Goal: Task Accomplishment & Management: Complete application form

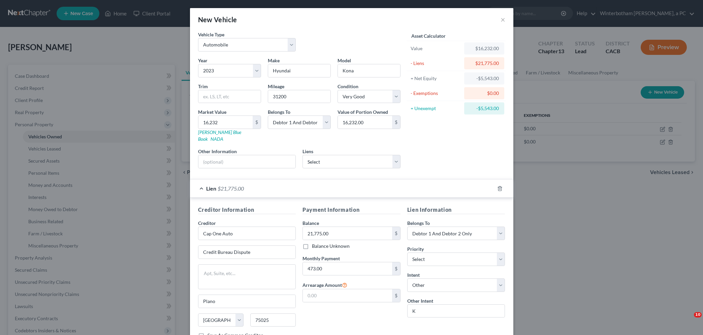
select select "0"
select select "3"
select select "1"
select select "2"
select select "45"
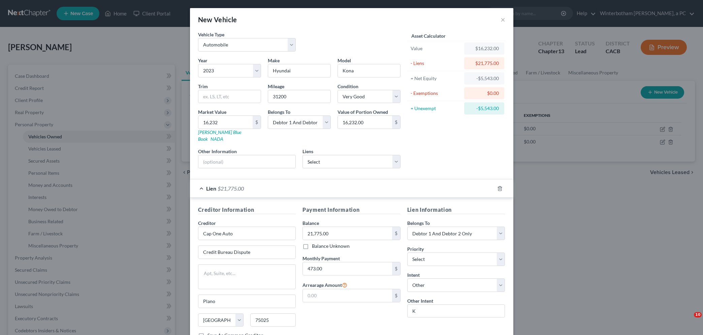
select select "2"
select select "4"
type input "D"
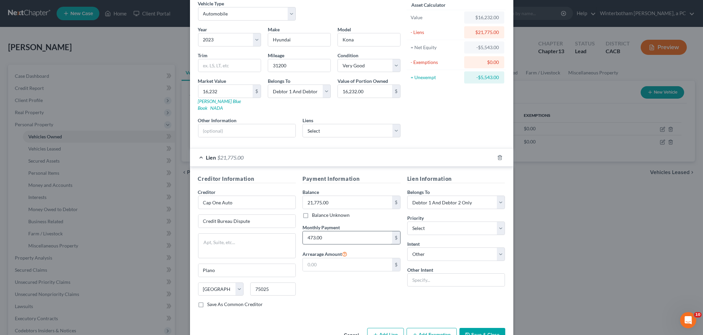
scroll to position [46, 0]
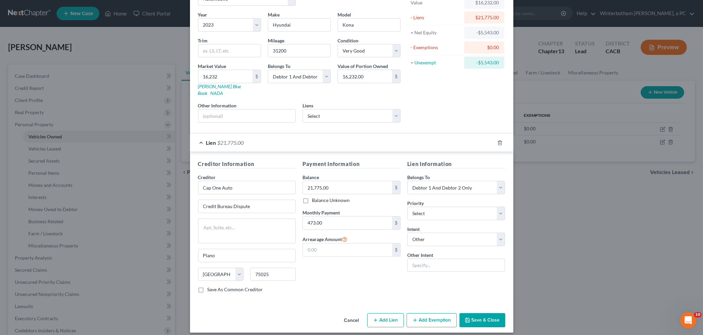
click at [485, 314] on button "Save & Close" at bounding box center [483, 320] width 46 height 14
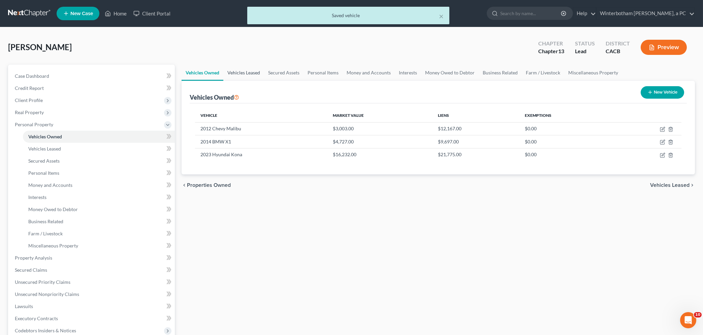
click at [250, 74] on link "Vehicles Leased" at bounding box center [243, 73] width 41 height 16
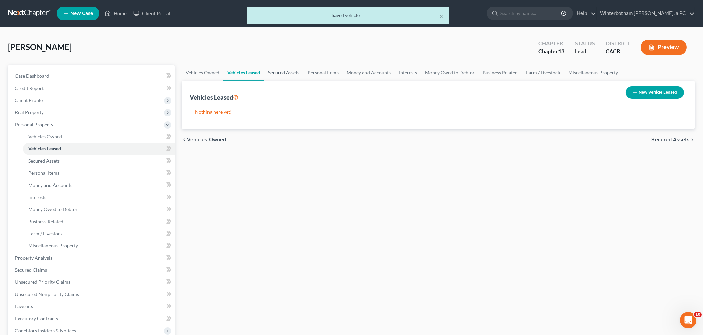
click at [284, 74] on link "Secured Assets" at bounding box center [283, 73] width 39 height 16
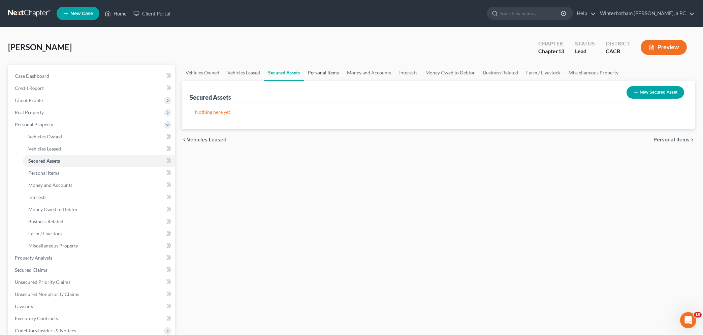
click at [320, 73] on link "Personal Items" at bounding box center [323, 73] width 39 height 16
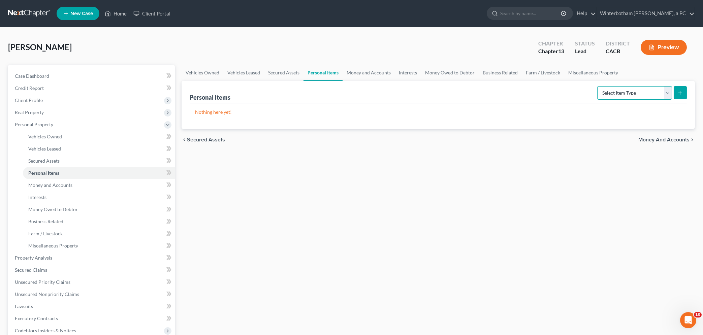
click at [597, 86] on select "Select Item Type Clothing Collectibles Of Value Electronics Firearms Household …" at bounding box center [634, 92] width 75 height 13
select select "household_goods"
click option "Household Goods" at bounding box center [0, 0] width 0 height 0
click at [677, 91] on button "submit" at bounding box center [680, 92] width 13 height 13
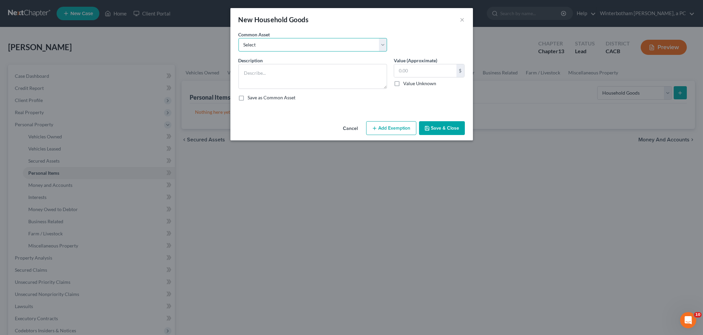
click at [239, 38] on select "Select Misc Household Goods Furniture, fixtures and furnishings" at bounding box center [313, 44] width 149 height 13
select select "1"
click option "Furniture, fixtures and furnishings" at bounding box center [0, 0] width 0 height 0
type textarea "Furniture, fixtures and furnishings"
drag, startPoint x: 429, startPoint y: 73, endPoint x: 372, endPoint y: 65, distance: 57.8
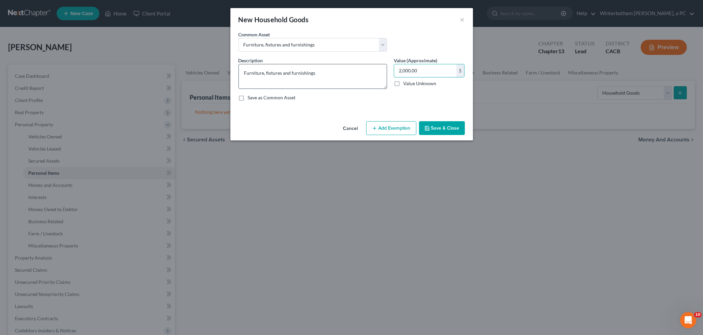
click at [394, 70] on input "2,000.00" at bounding box center [425, 70] width 62 height 13
type input "3"
type input "3,000.00"
click at [379, 125] on button "Add Exemption" at bounding box center [391, 128] width 50 height 14
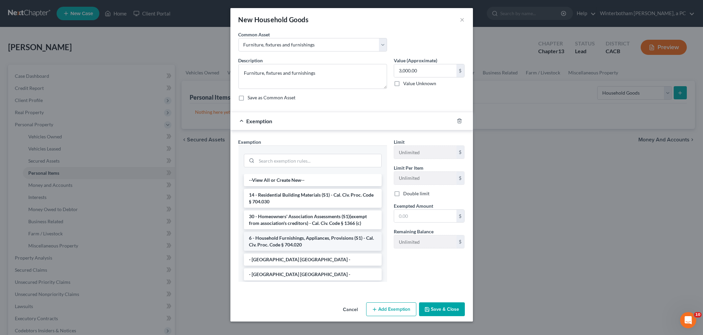
click at [280, 241] on li "6 - Household Furnishings, Appliances, Provisions (S1) - Cal. Civ. Proc. Code §…" at bounding box center [313, 241] width 138 height 19
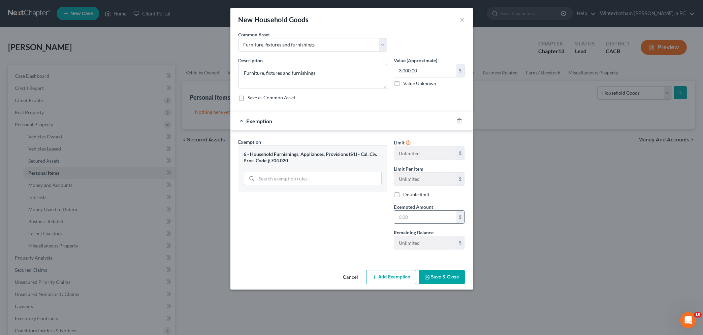
click at [406, 221] on input "text" at bounding box center [425, 217] width 62 height 13
type input "3,000.00"
click at [445, 280] on button "Save & Close" at bounding box center [442, 277] width 46 height 14
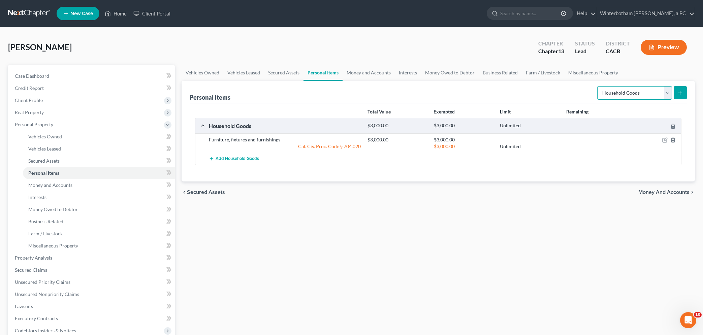
click at [597, 86] on select "Select Item Type Clothing Collectibles Of Value Electronics Firearms Household …" at bounding box center [634, 92] width 75 height 13
select select "electronics"
click option "Electronics" at bounding box center [0, 0] width 0 height 0
click at [681, 91] on icon "submit" at bounding box center [680, 92] width 5 height 5
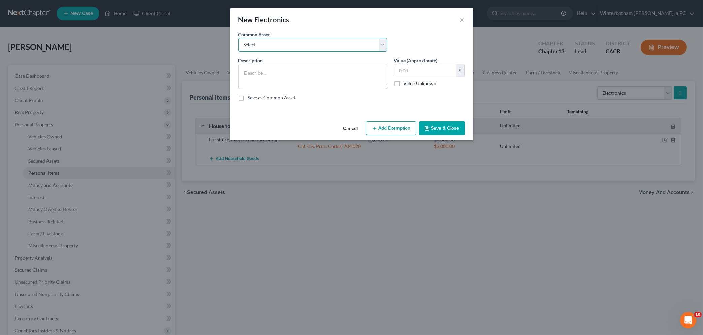
click at [239, 38] on select "Select Misc Electronic and Computer Equipment" at bounding box center [313, 44] width 149 height 13
select select "0"
click option "Misc Electronic and Computer Equipment" at bounding box center [0, 0] width 0 height 0
type textarea "Misc Electronic and Computer Equipment"
drag, startPoint x: 429, startPoint y: 71, endPoint x: 486, endPoint y: 70, distance: 56.3
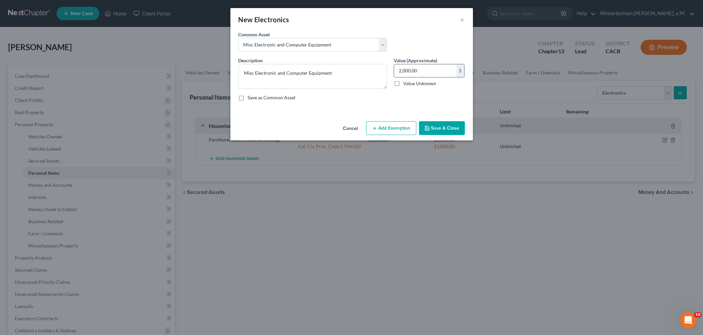
click at [457, 70] on input "2,000.00" at bounding box center [425, 70] width 62 height 13
type input "500.00"
click at [404, 129] on button "Add Exemption" at bounding box center [391, 128] width 50 height 14
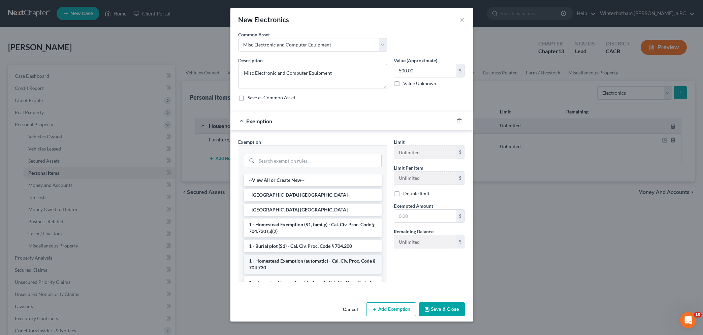
click at [293, 263] on li "1 - Homestead Exemption (automatic) - Cal. Civ. Proc. Code § 704.730" at bounding box center [313, 264] width 138 height 19
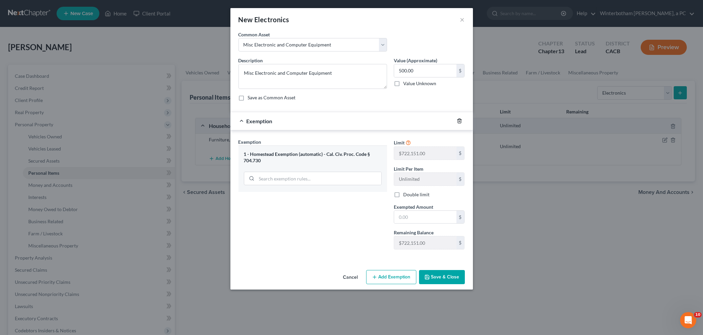
click at [457, 120] on icon "button" at bounding box center [459, 120] width 5 height 5
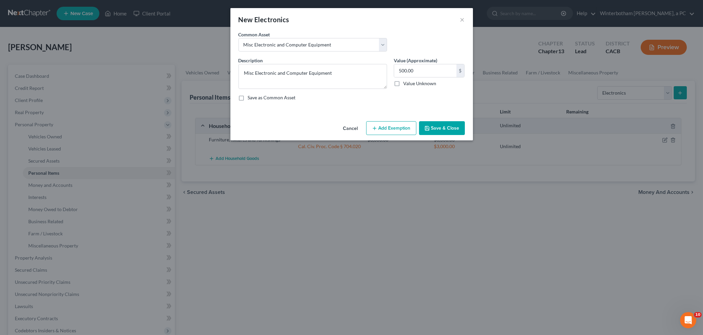
click at [384, 130] on button "Add Exemption" at bounding box center [391, 128] width 50 height 14
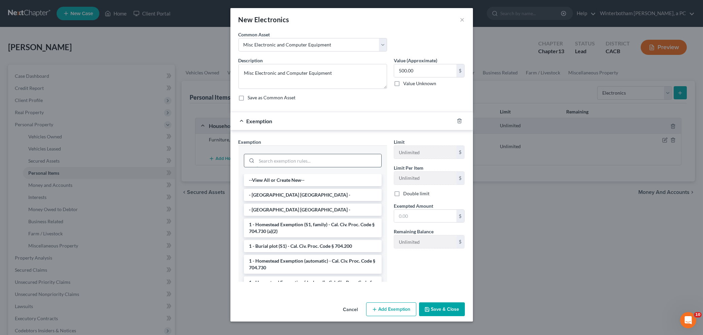
click at [276, 161] on input "search" at bounding box center [319, 160] width 125 height 13
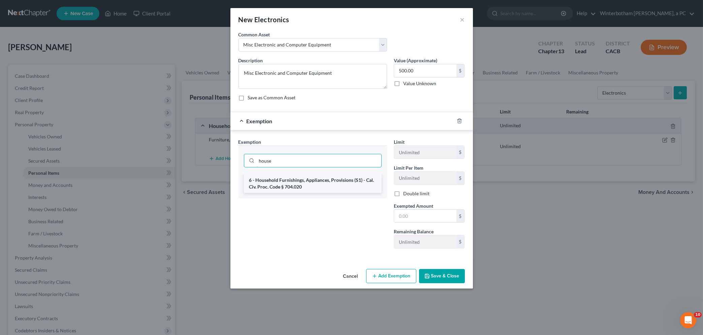
type input "house"
click at [272, 186] on li "6 - Household Furnishings, Appliances, Provisions (S1) - Cal. Civ. Proc. Code §…" at bounding box center [313, 183] width 138 height 19
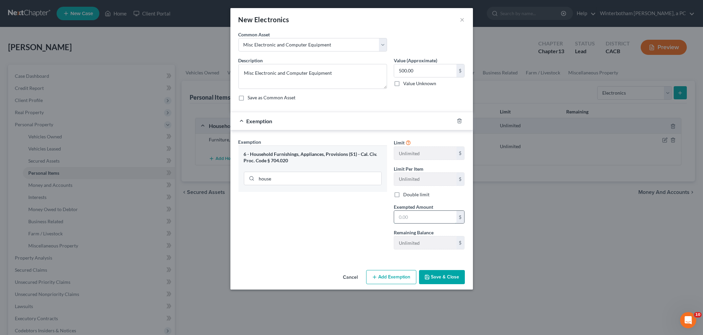
click at [407, 215] on input "text" at bounding box center [425, 217] width 62 height 13
type input "500.00"
click at [444, 278] on button "Save & Close" at bounding box center [442, 277] width 46 height 14
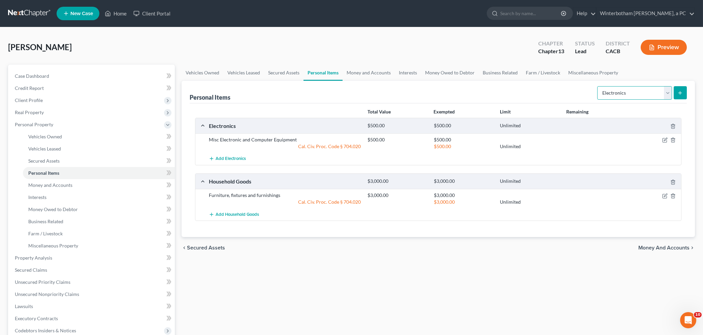
click at [597, 86] on select "Select Item Type Clothing Collectibles Of Value Electronics Firearms Household …" at bounding box center [634, 92] width 75 height 13
select select "clothing"
click option "Clothing" at bounding box center [0, 0] width 0 height 0
click at [681, 92] on icon "submit" at bounding box center [680, 92] width 5 height 5
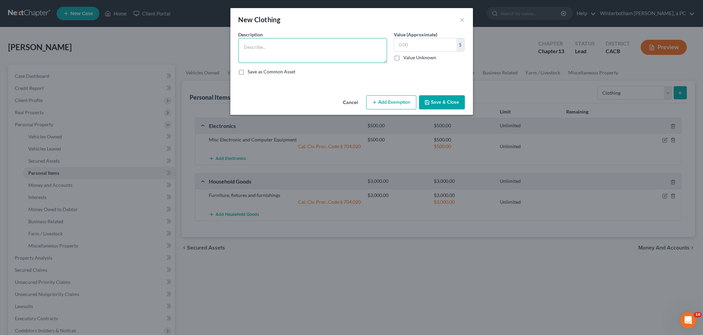
click at [288, 51] on textarea at bounding box center [313, 50] width 149 height 25
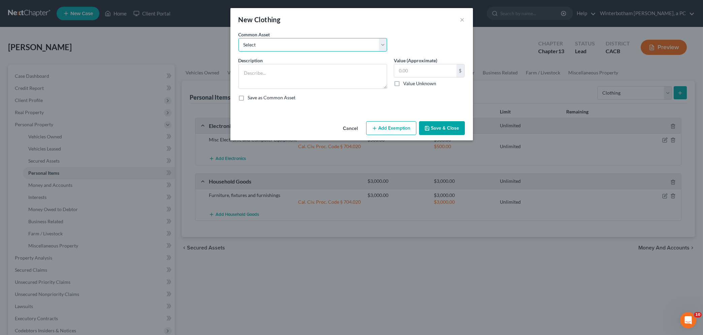
click at [239, 38] on select "Select Clothing Wearing apparel, garments and shoes" at bounding box center [313, 44] width 149 height 13
select select "1"
click option "Wearing apparel, garments and shoes" at bounding box center [0, 0] width 0 height 0
type textarea "Wearing apparel, garments and shoes"
type input "200.00"
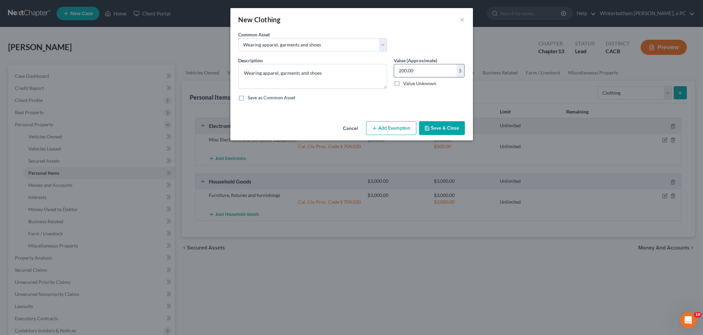
drag, startPoint x: 433, startPoint y: 71, endPoint x: 424, endPoint y: 69, distance: 9.0
click at [423, 68] on input "200.00" at bounding box center [425, 70] width 62 height 13
click at [377, 127] on icon "button" at bounding box center [374, 128] width 5 height 5
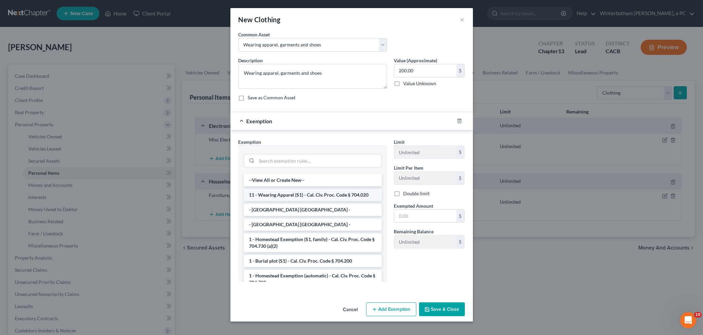
click at [291, 196] on li "11 - Wearing Apparel (S1) - Cal. Civ. Proc. Code § 704.020" at bounding box center [313, 195] width 138 height 12
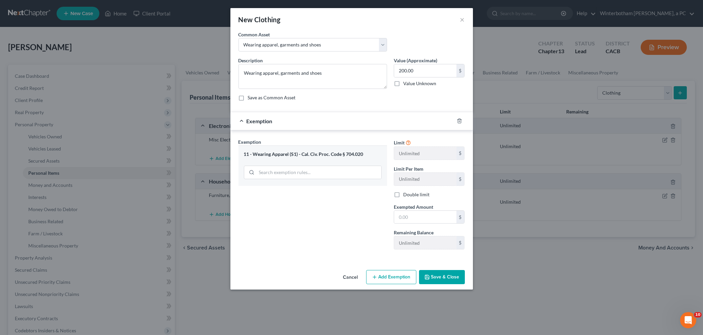
click at [443, 279] on button "Save & Close" at bounding box center [442, 277] width 46 height 14
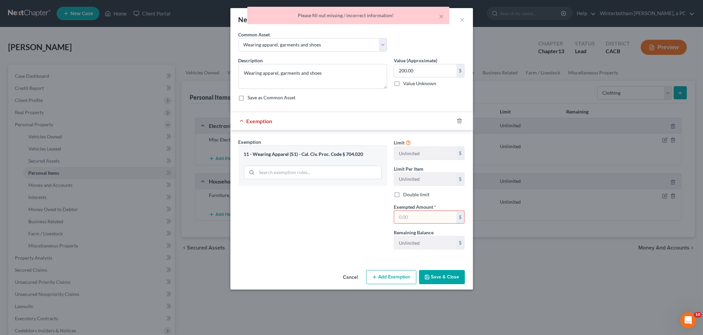
click at [408, 218] on input "text" at bounding box center [425, 217] width 62 height 13
type input "200.00"
click at [436, 279] on button "Save & Close" at bounding box center [442, 277] width 46 height 14
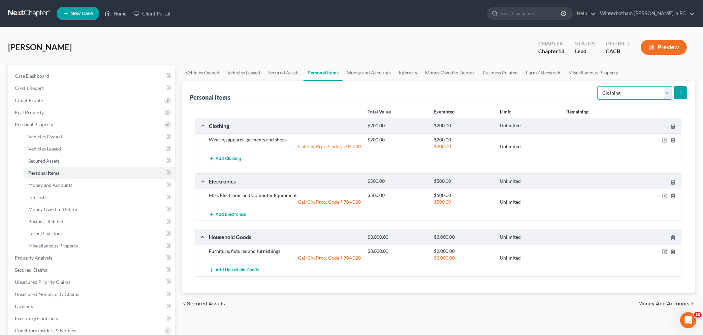
click at [597, 86] on select "Select Item Type Clothing Collectibles Of Value Electronics Firearms Household …" at bounding box center [634, 92] width 75 height 13
select select "jewelry"
click option "Jewelry" at bounding box center [0, 0] width 0 height 0
click at [678, 96] on button "submit" at bounding box center [680, 92] width 13 height 13
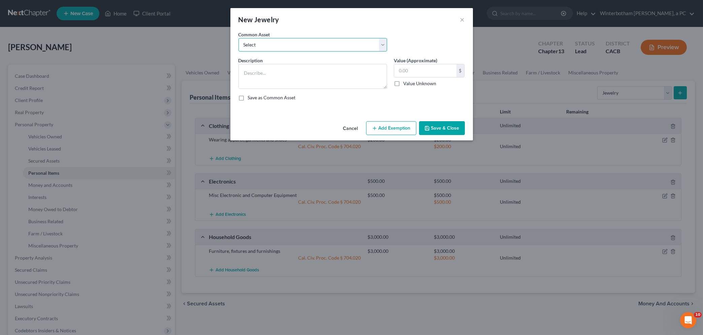
click at [239, 38] on select "Select Jewelry" at bounding box center [313, 44] width 149 height 13
select select "0"
click option "Jewelry" at bounding box center [0, 0] width 0 height 0
type textarea "Jewelry"
drag, startPoint x: 434, startPoint y: 73, endPoint x: 484, endPoint y: 68, distance: 49.5
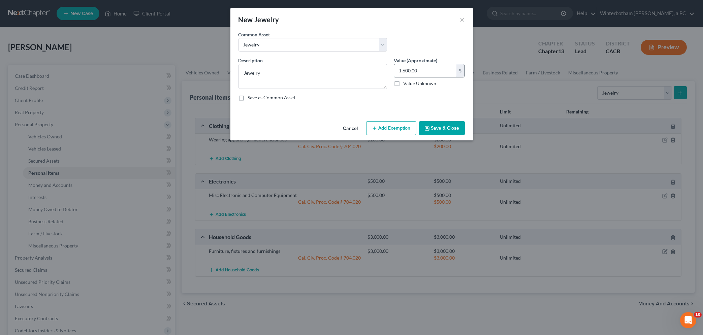
click at [457, 68] on input "1,600.00" at bounding box center [425, 70] width 62 height 13
type input "100.00"
click at [384, 130] on button "Add Exemption" at bounding box center [391, 128] width 50 height 14
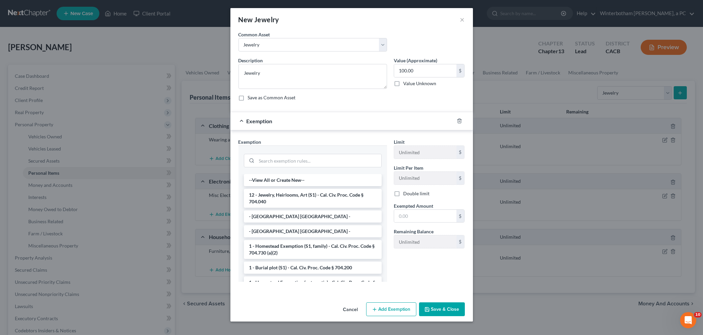
drag, startPoint x: 286, startPoint y: 197, endPoint x: 449, endPoint y: 230, distance: 166.1
click at [286, 197] on li "12 - Jewelry, Heirlooms, Art (S1) - Cal. Civ. Proc. Code § 704.040" at bounding box center [313, 198] width 138 height 19
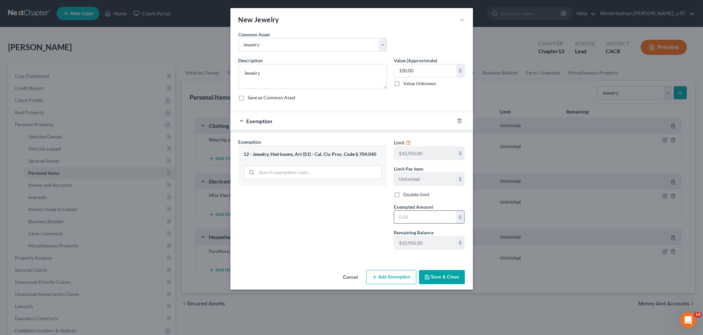
click at [418, 216] on input "text" at bounding box center [425, 217] width 62 height 13
type input "100.00"
click at [446, 277] on button "Save & Close" at bounding box center [442, 277] width 46 height 14
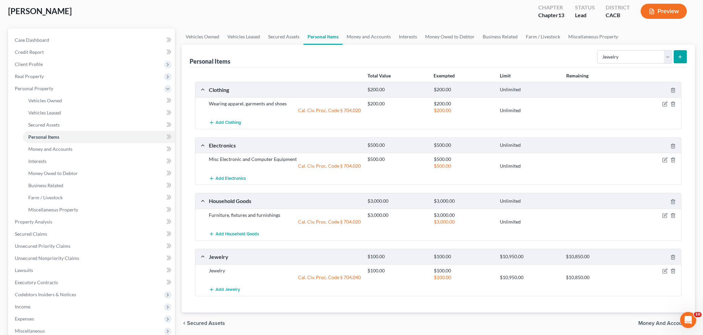
scroll to position [36, 0]
click at [383, 35] on link "Money and Accounts" at bounding box center [369, 37] width 52 height 16
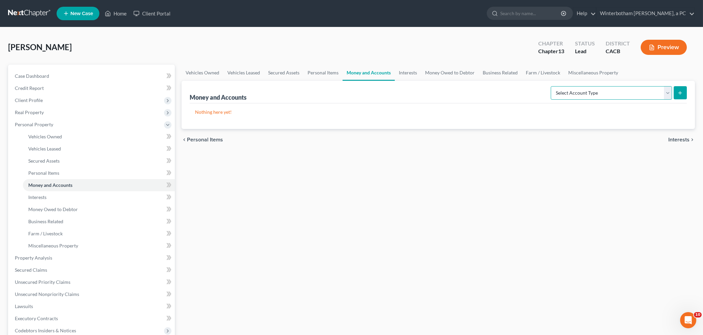
click at [551, 86] on select "Select Account Type Brokerage Cash on Hand Certificates of Deposit Checking Acc…" at bounding box center [611, 92] width 121 height 13
select select "checking"
click option "Checking Account" at bounding box center [0, 0] width 0 height 0
click at [678, 93] on button "submit" at bounding box center [680, 92] width 13 height 13
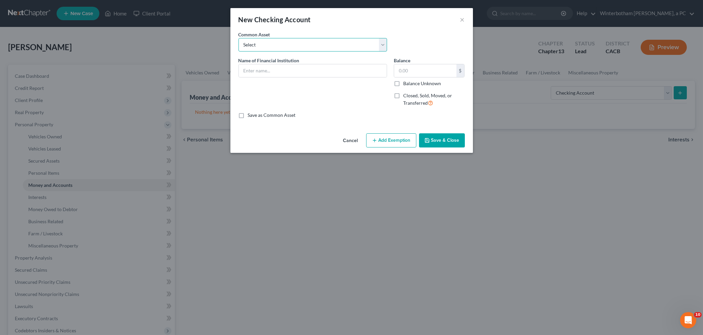
click at [239, 38] on select "Select [PERSON_NAME] Fargo Bank Chase Provident Bank Schools First Federal Cred…" at bounding box center [313, 44] width 149 height 13
select select "4"
click option "US Bank" at bounding box center [0, 0] width 0 height 0
type input "US Bank"
click at [419, 73] on input "50.00" at bounding box center [425, 70] width 62 height 13
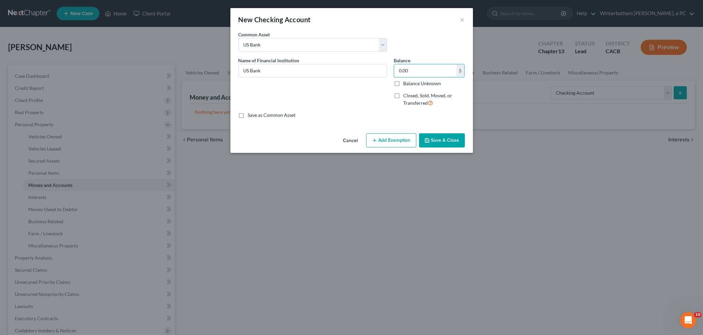
type input "0.00"
click at [435, 139] on button "Save & Close" at bounding box center [442, 140] width 46 height 14
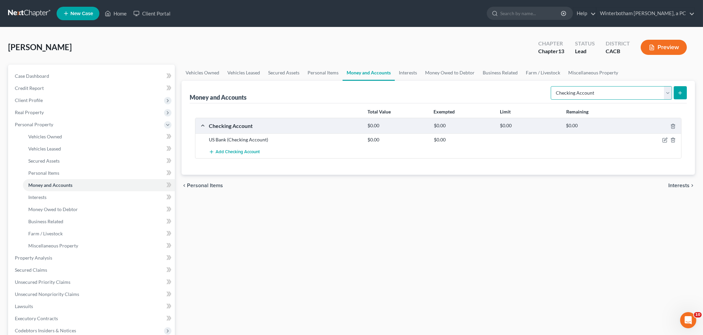
click at [551, 86] on select "Select Account Type Brokerage Cash on Hand Certificates of Deposit Checking Acc…" at bounding box center [611, 92] width 121 height 13
select select "savings"
click option "Savings Account" at bounding box center [0, 0] width 0 height 0
click at [680, 91] on icon "submit" at bounding box center [680, 92] width 5 height 5
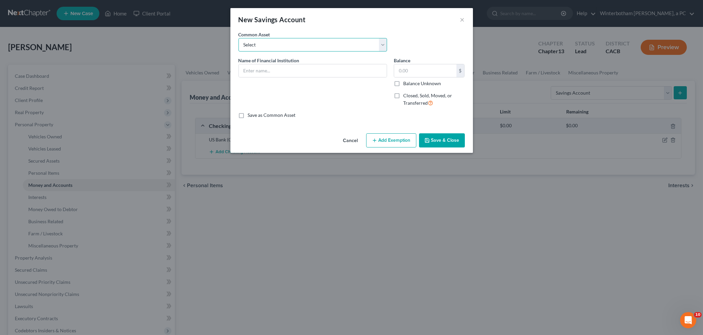
click at [239, 38] on select "Select Schools First Federal Credit Union Bank of America - Debit Card Golden O…" at bounding box center [313, 44] width 149 height 13
select select "5"
click option "US Bank" at bounding box center [0, 0] width 0 height 0
type input "US Bank"
click at [414, 71] on input "0" at bounding box center [425, 70] width 62 height 13
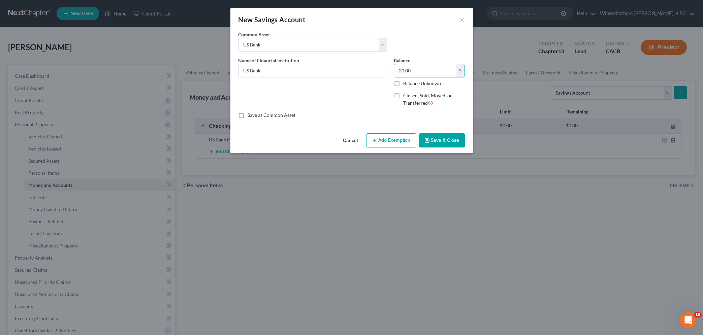
type input "20.00"
click at [406, 141] on button "Add Exemption" at bounding box center [391, 140] width 50 height 14
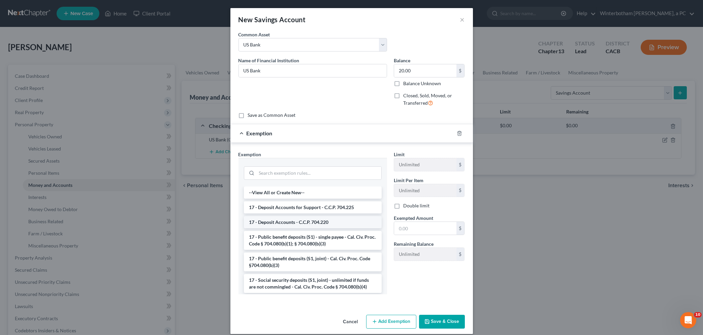
click at [283, 224] on li "17 - Deposit Accounts - C.C.P. 704.220" at bounding box center [313, 222] width 138 height 12
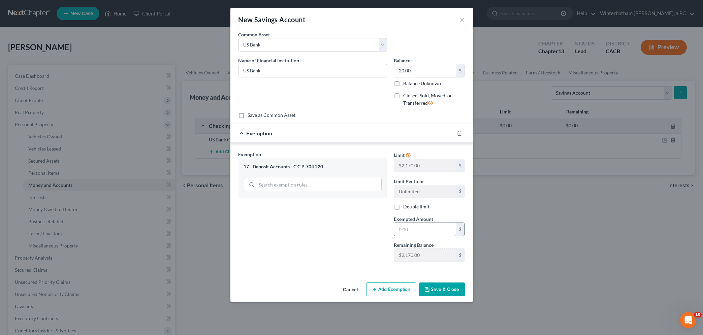
click at [430, 231] on input "text" at bounding box center [425, 229] width 62 height 13
type input "20.00"
click at [436, 290] on button "Save & Close" at bounding box center [442, 290] width 46 height 14
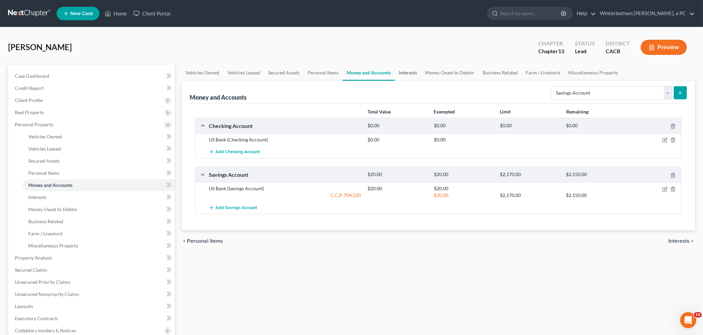
click at [406, 71] on link "Interests" at bounding box center [408, 73] width 26 height 16
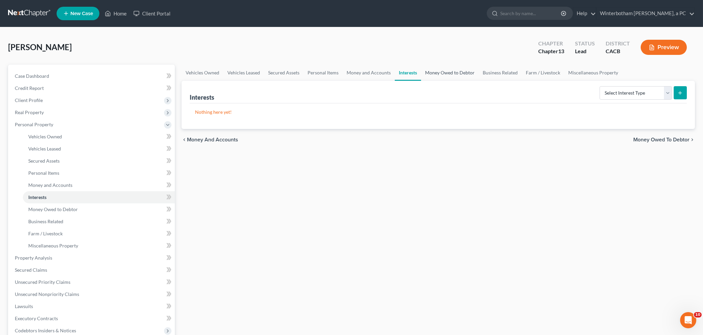
click at [431, 71] on link "Money Owed to Debtor" at bounding box center [450, 73] width 58 height 16
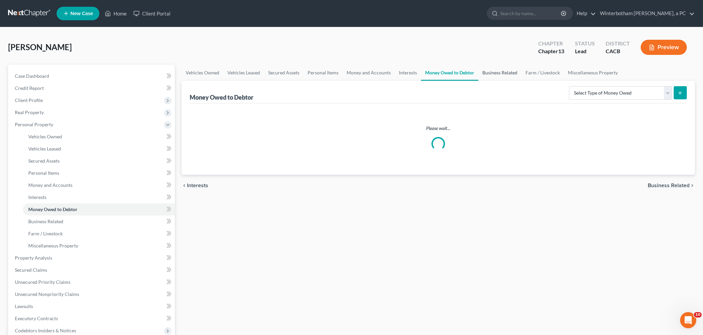
click at [490, 72] on link "Business Related" at bounding box center [499, 73] width 43 height 16
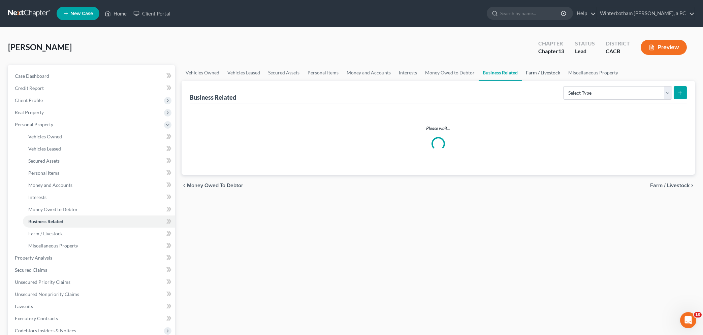
click at [545, 73] on link "Farm / Livestock" at bounding box center [543, 73] width 42 height 16
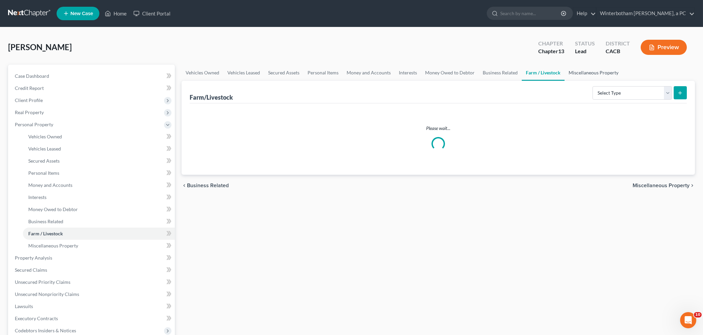
click at [579, 74] on link "Miscellaneous Property" at bounding box center [594, 73] width 58 height 16
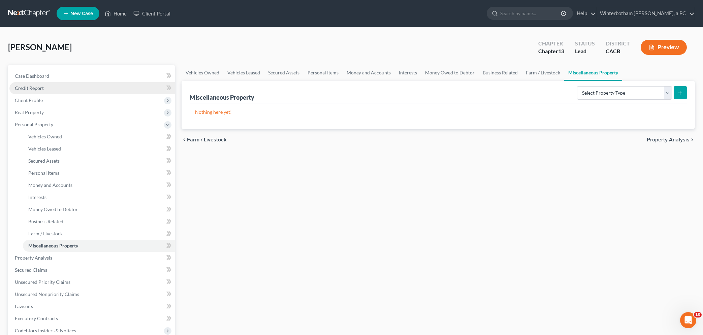
click at [37, 89] on span "Credit Report" at bounding box center [29, 88] width 29 height 6
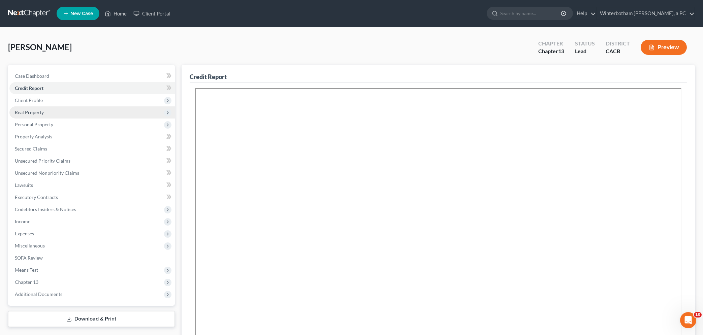
click at [25, 112] on span "Real Property" at bounding box center [29, 113] width 29 height 6
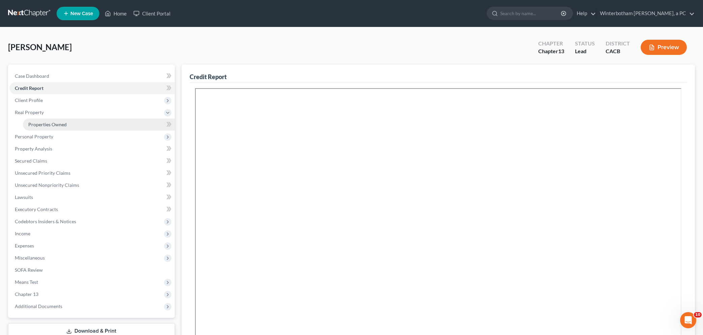
click at [32, 123] on span "Properties Owned" at bounding box center [47, 125] width 38 height 6
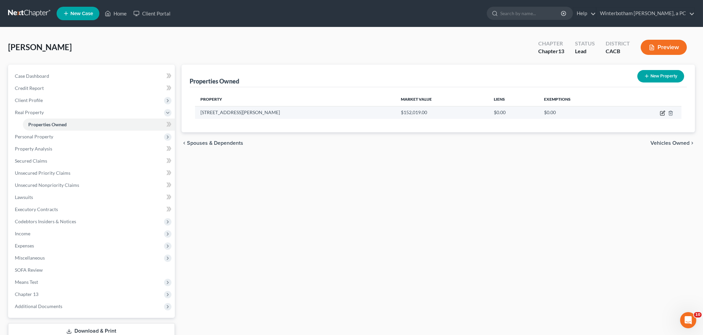
click at [664, 111] on icon "button" at bounding box center [663, 112] width 3 height 3
select select "4"
select select "32"
select select "2"
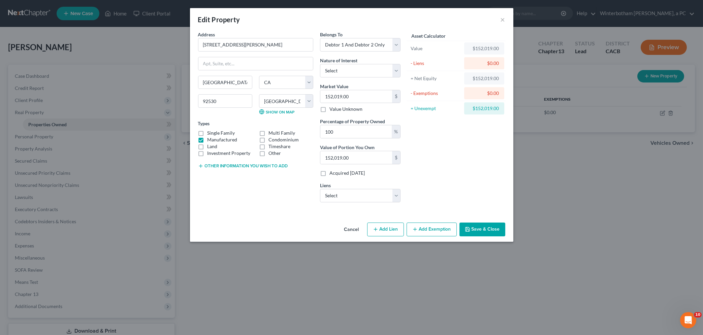
click at [426, 233] on button "Add Exemption" at bounding box center [432, 230] width 50 height 14
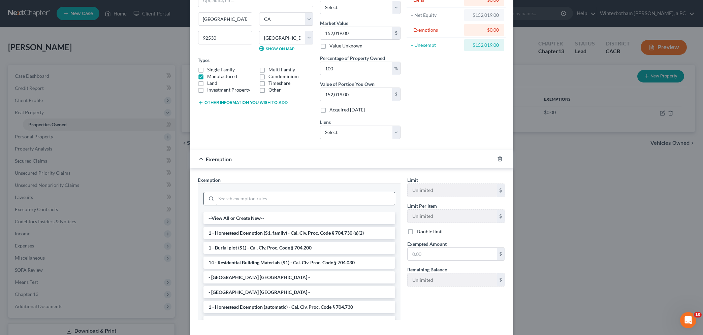
scroll to position [68, 0]
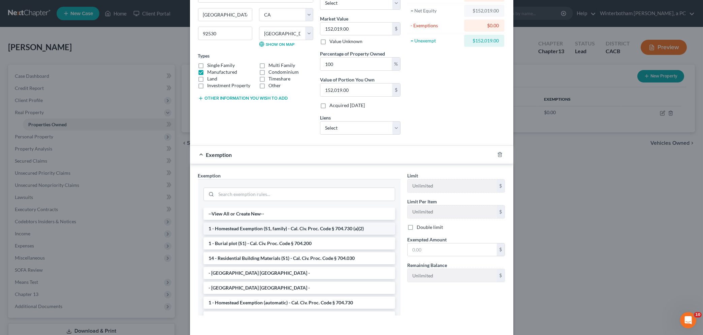
click at [353, 231] on li "1 - Homestead Exemption (S1, family) - Cal. Civ. Proc. Code § 704.730 (a)(2)" at bounding box center [300, 229] width 192 height 12
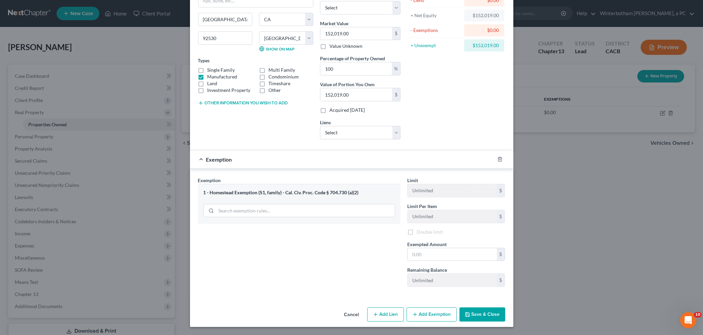
scroll to position [64, 0]
click at [450, 254] on input "text" at bounding box center [452, 254] width 89 height 13
type input "628,470"
click at [478, 314] on button "Save & Close" at bounding box center [483, 315] width 46 height 14
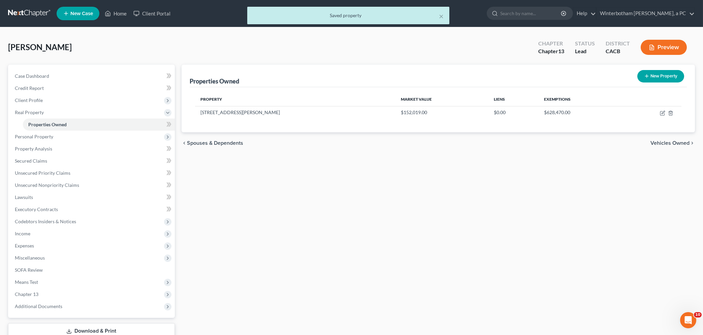
click at [662, 143] on span "Vehicles Owned" at bounding box center [670, 143] width 39 height 5
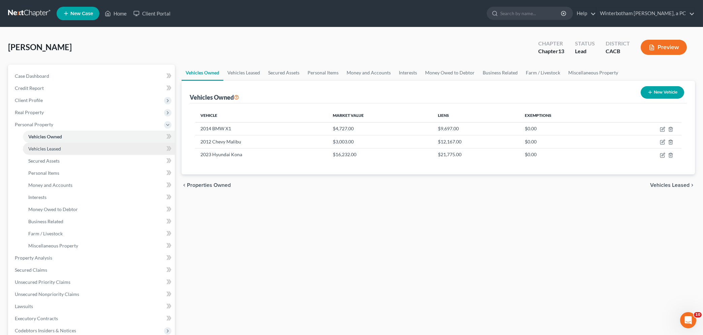
click at [48, 151] on link "Vehicles Leased" at bounding box center [99, 149] width 152 height 12
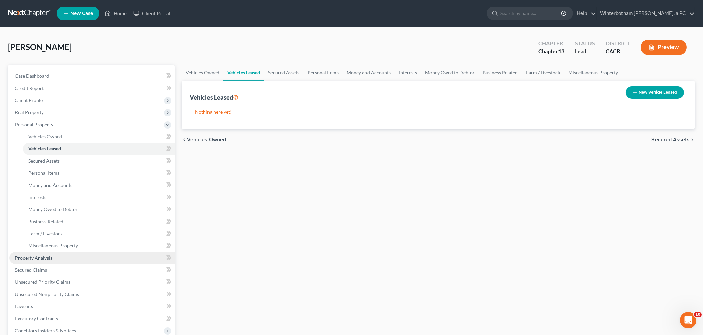
click at [42, 258] on span "Property Analysis" at bounding box center [33, 258] width 37 height 6
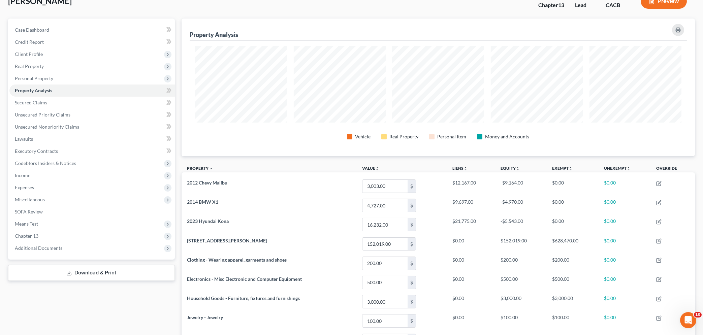
scroll to position [36, 0]
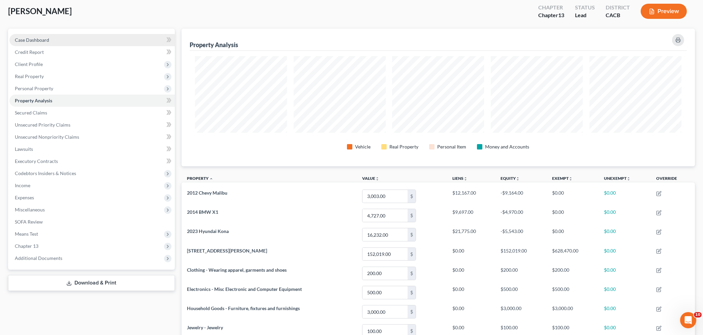
click at [35, 40] on span "Case Dashboard" at bounding box center [32, 40] width 34 height 6
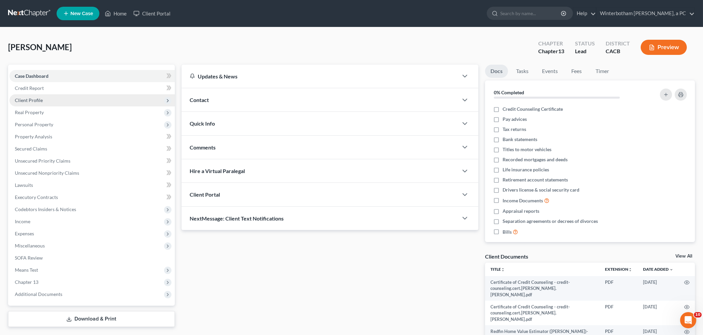
click at [27, 100] on span "Client Profile" at bounding box center [29, 100] width 28 height 6
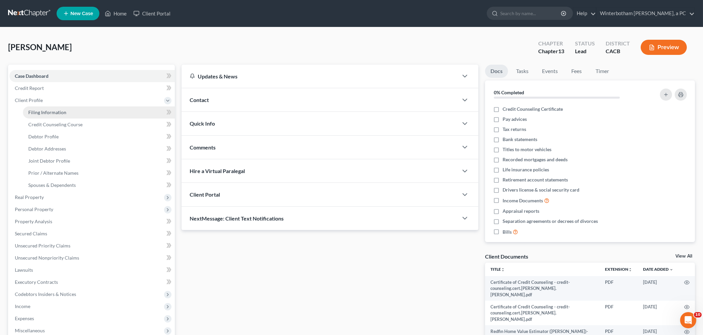
click at [30, 113] on span "Filing Information" at bounding box center [47, 113] width 38 height 6
select select "1"
select select "3"
select select "7"
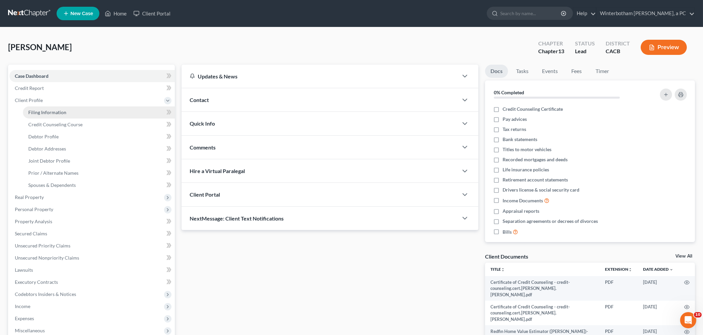
select select "0"
select select "2"
select select "4"
select select "1"
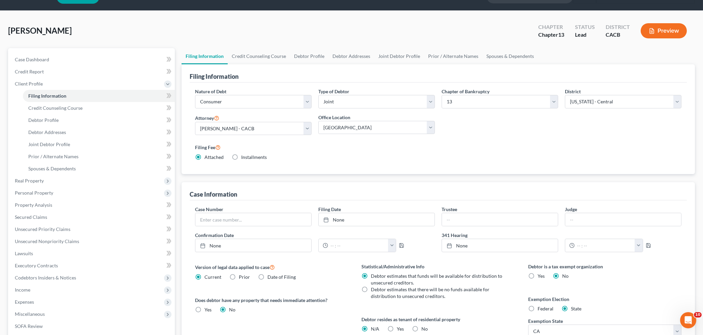
scroll to position [36, 0]
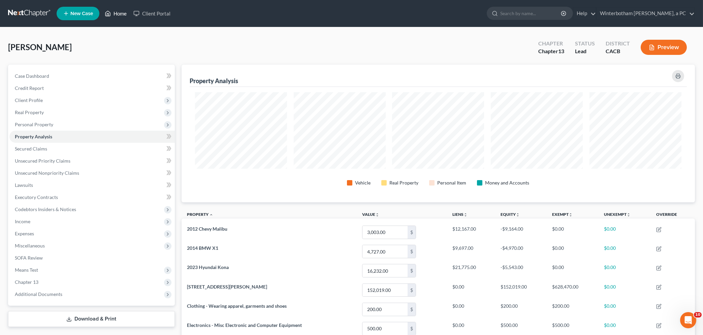
click at [117, 13] on link "Home" at bounding box center [115, 13] width 29 height 12
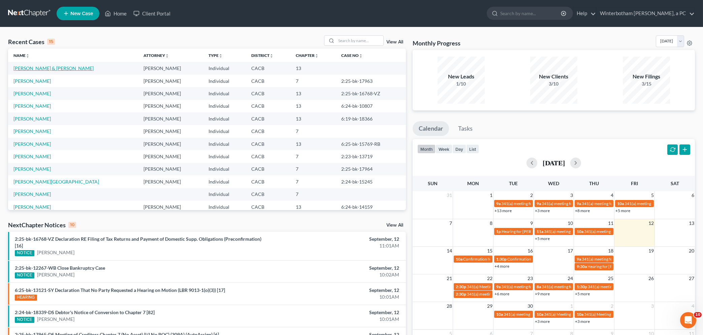
click at [43, 68] on link "[PERSON_NAME] & [PERSON_NAME]" at bounding box center [53, 68] width 80 height 6
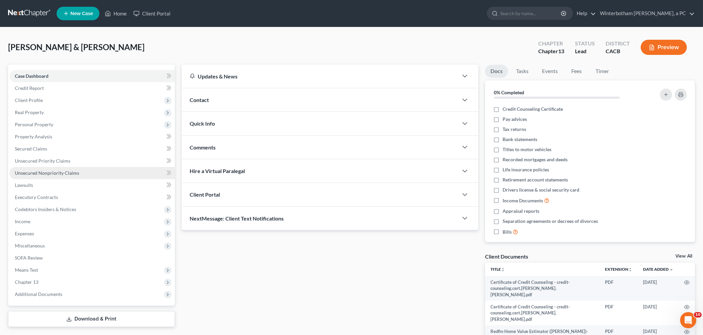
click at [29, 170] on span "Unsecured Nonpriority Claims" at bounding box center [47, 173] width 64 height 6
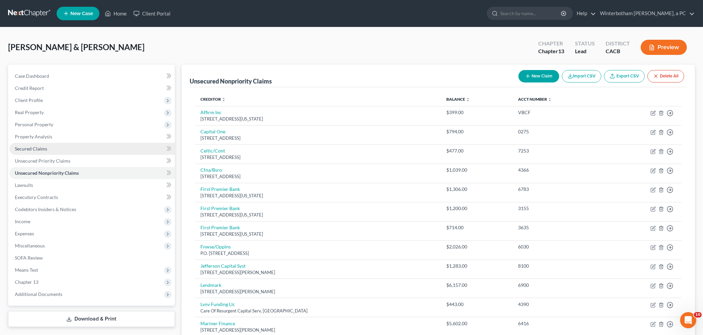
click at [29, 150] on span "Secured Claims" at bounding box center [31, 149] width 32 height 6
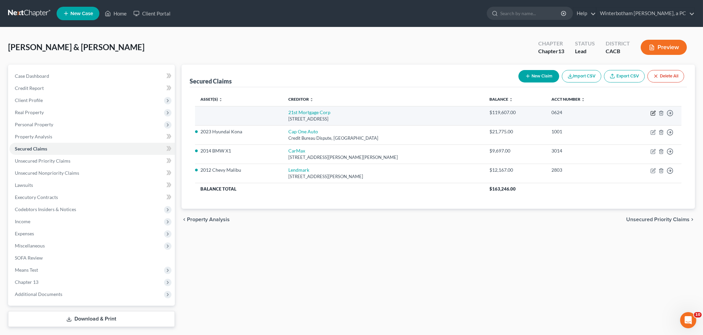
click at [652, 113] on icon "button" at bounding box center [653, 112] width 3 height 3
select select "44"
select select "0"
select select "2"
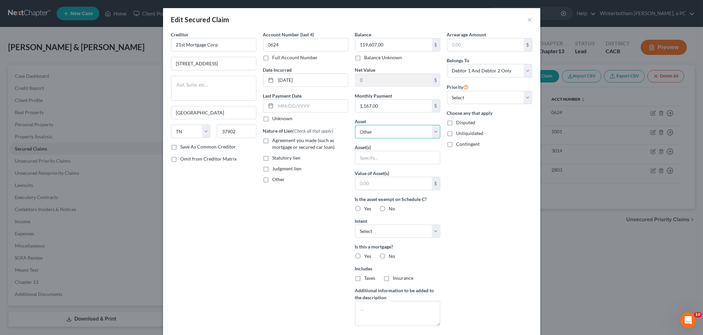
click at [355, 125] on select "Select Other Multiple Assets 2014 BMW X1 - $4727.0 [STREET_ADDRESS][PERSON_NAME…" at bounding box center [397, 131] width 85 height 13
select select "3"
click option "[STREET_ADDRESS][PERSON_NAME] - $152019.0" at bounding box center [0, 0] width 0 height 0
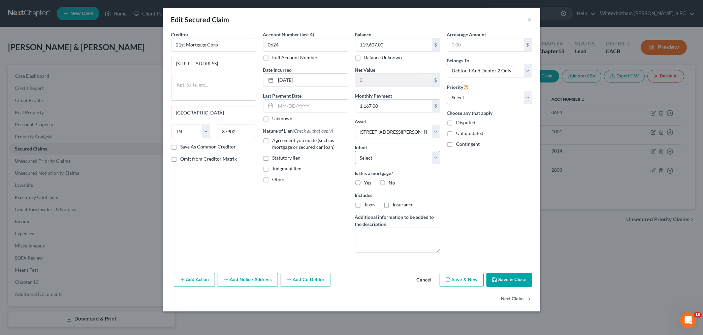
click at [355, 151] on select "Select Surrender Redeem Reaffirm Avoid Other" at bounding box center [397, 157] width 85 height 13
select select "4"
click option "Other" at bounding box center [0, 0] width 0 height 0
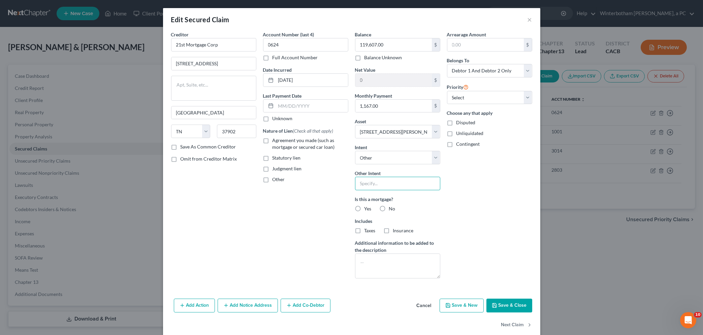
click at [378, 185] on input "text" at bounding box center [397, 183] width 85 height 13
type input "Continue monthly payments"
click at [375, 258] on textarea at bounding box center [397, 266] width 85 height 25
click at [365, 210] on label "Yes" at bounding box center [368, 209] width 7 height 7
click at [367, 210] on input "Yes" at bounding box center [369, 208] width 4 height 4
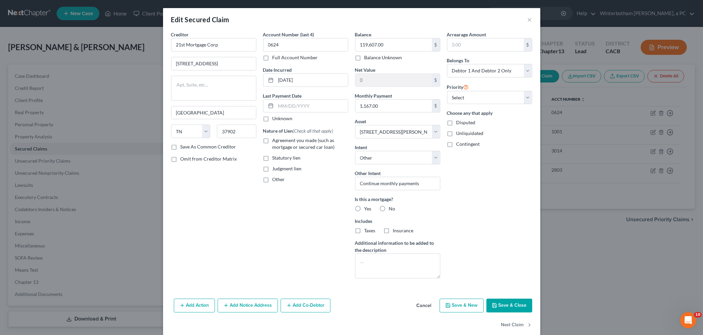
radio input "true"
click at [365, 234] on label "Taxes" at bounding box center [370, 230] width 11 height 7
click at [367, 232] on input "Taxes" at bounding box center [369, 229] width 4 height 4
checkbox input "true"
click at [393, 232] on label "Insurance" at bounding box center [403, 230] width 21 height 7
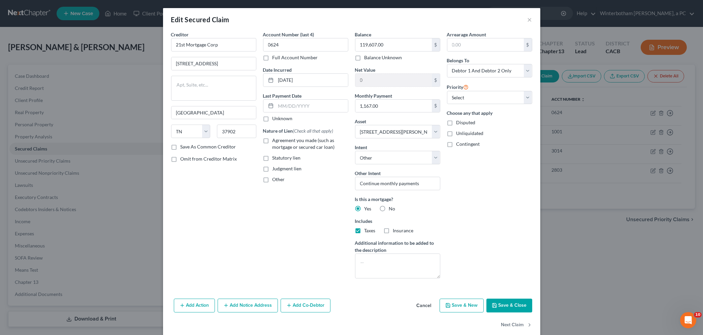
click at [396, 232] on input "Insurance" at bounding box center [398, 229] width 4 height 4
checkbox input "true"
click at [389, 268] on textarea at bounding box center [397, 266] width 85 height 25
type textarea "1st t.d."
click at [510, 305] on button "Save & Close" at bounding box center [510, 306] width 46 height 14
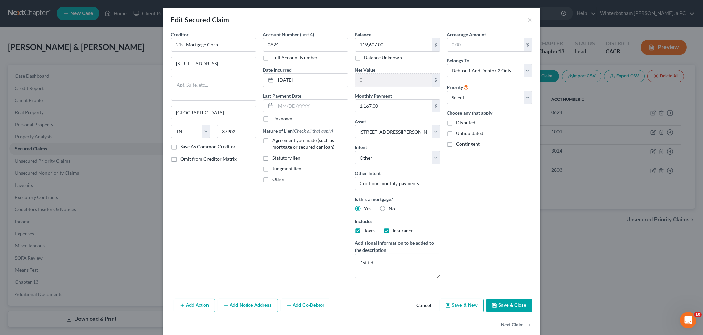
select select
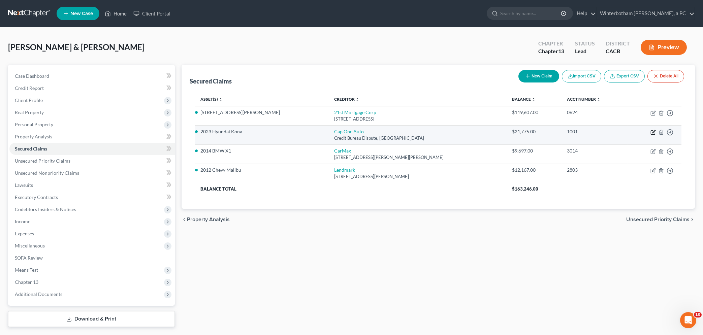
click at [654, 132] on icon "button" at bounding box center [653, 132] width 5 height 5
select select "45"
select select "5"
select select "4"
select select "2"
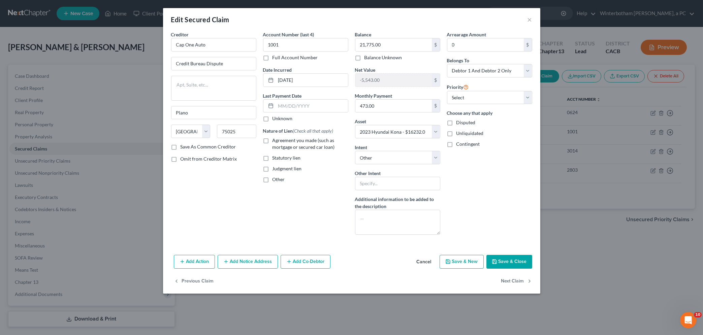
click at [273, 143] on label "Agreement you made (such as mortgage or secured car loan)" at bounding box center [311, 143] width 76 height 13
click at [275, 142] on input "Agreement you made (such as mortgage or secured car loan)" at bounding box center [277, 139] width 4 height 4
checkbox input "true"
click at [294, 106] on input "text" at bounding box center [312, 106] width 72 height 13
click at [505, 260] on button "Save & Close" at bounding box center [510, 262] width 46 height 14
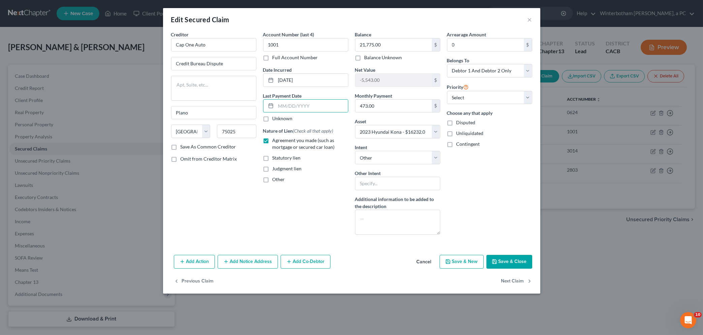
select select
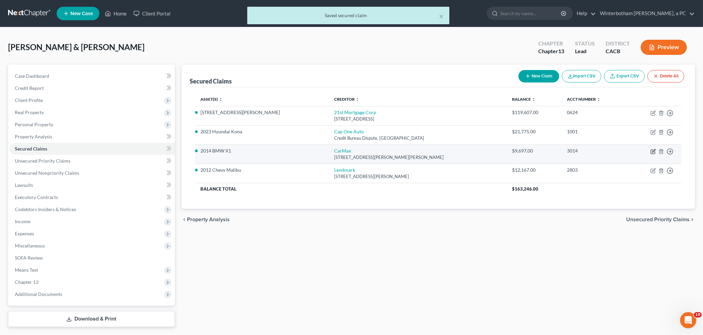
click at [653, 153] on icon "button" at bounding box center [653, 151] width 5 height 5
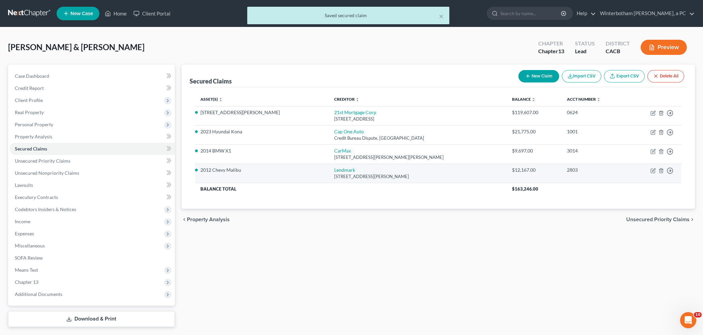
select select "10"
select select "4"
select select "0"
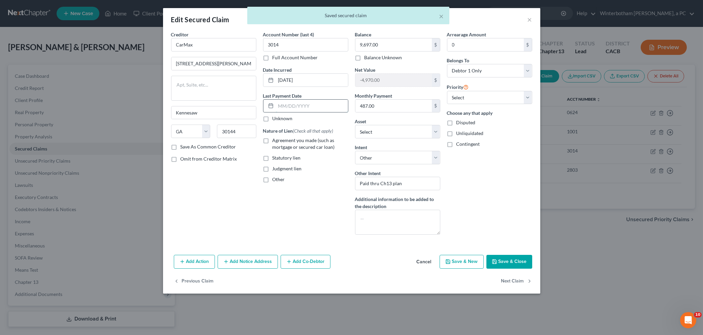
click at [297, 106] on input "text" at bounding box center [312, 106] width 72 height 13
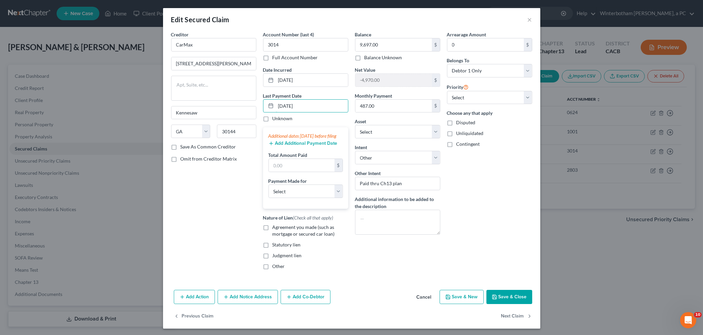
type input "[DATE]"
click at [284, 146] on button "Add Additional Payment Date" at bounding box center [303, 143] width 69 height 5
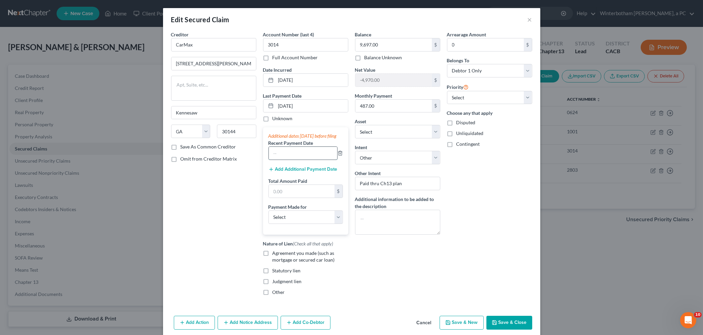
click at [293, 157] on input "text" at bounding box center [303, 153] width 68 height 13
click at [287, 172] on button "Add Additional Payment Date" at bounding box center [303, 169] width 69 height 5
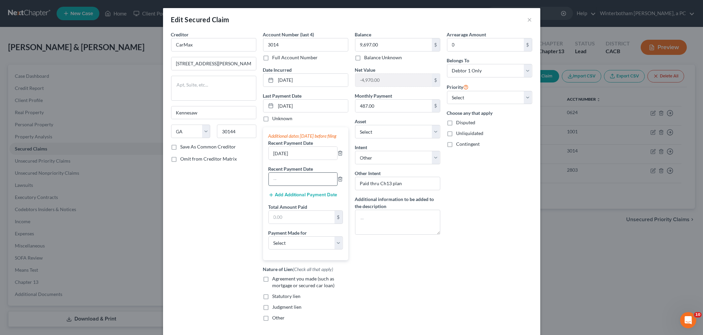
click at [287, 183] on input "text" at bounding box center [303, 179] width 68 height 13
click at [275, 160] on input "[DATE]" at bounding box center [303, 153] width 68 height 13
type input "[DATE]"
click at [276, 186] on input "text" at bounding box center [303, 179] width 68 height 13
type input "[DATE]"
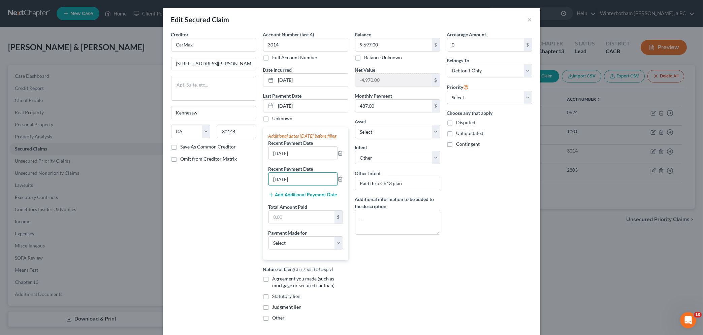
click at [285, 198] on button "Add Additional Payment Date" at bounding box center [303, 194] width 69 height 5
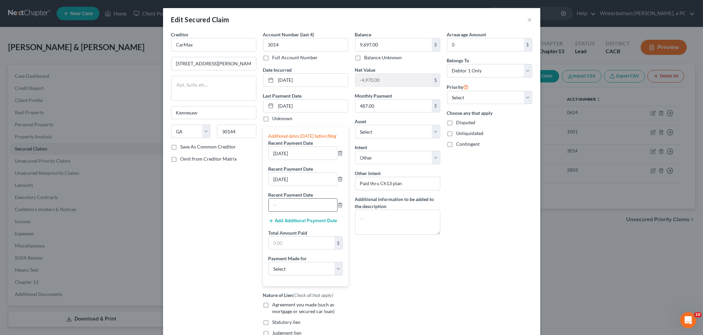
click at [284, 208] on input "text" at bounding box center [303, 205] width 68 height 13
type input "[DATE]"
click at [390, 261] on div "Balance 9,697.00 $ Balance Unknown Balance Undetermined 9,697.00 $ Balance Unkn…" at bounding box center [398, 192] width 92 height 322
click at [214, 221] on div "Creditor * CarMax 225 [PERSON_NAME] [PERSON_NAME] Court [GEOGRAPHIC_DATA] [US_S…" at bounding box center [214, 192] width 92 height 322
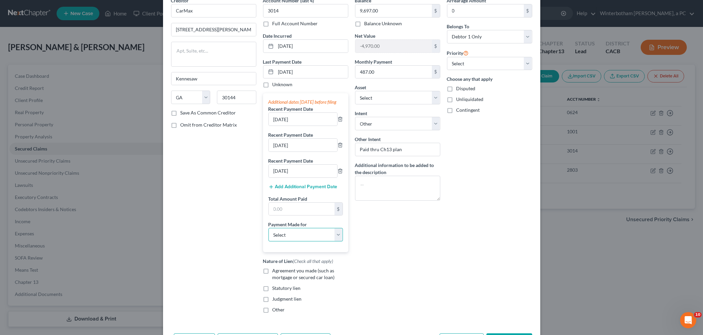
click at [269, 228] on select "Select Car Credit Card Loan Repayment Mortgage Other Suppliers Or Vendors" at bounding box center [306, 234] width 74 height 13
select select "0"
click option "Car" at bounding box center [0, 0] width 0 height 0
click at [273, 279] on label "Agreement you made (such as mortgage or secured car loan)" at bounding box center [311, 274] width 76 height 13
click at [275, 272] on input "Agreement you made (such as mortgage or secured car loan)" at bounding box center [277, 270] width 4 height 4
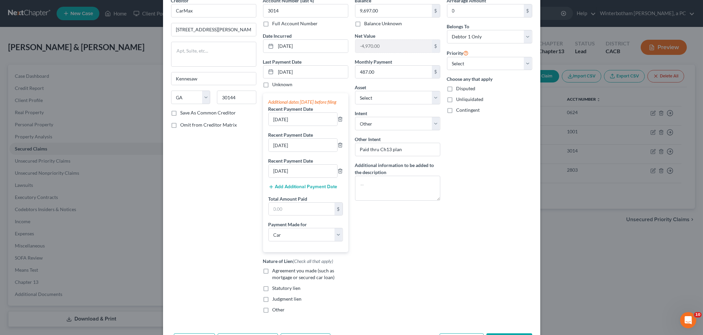
checkbox input "true"
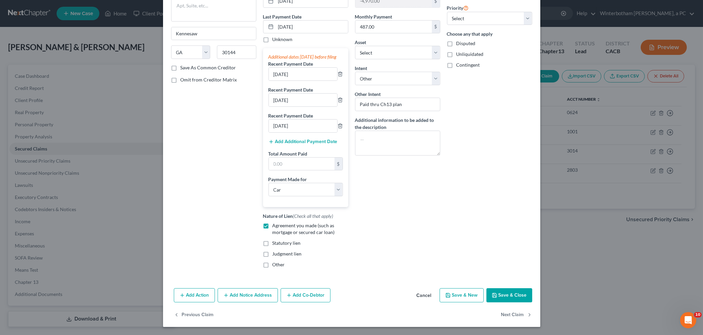
click at [509, 296] on button "Save & Close" at bounding box center [510, 295] width 46 height 14
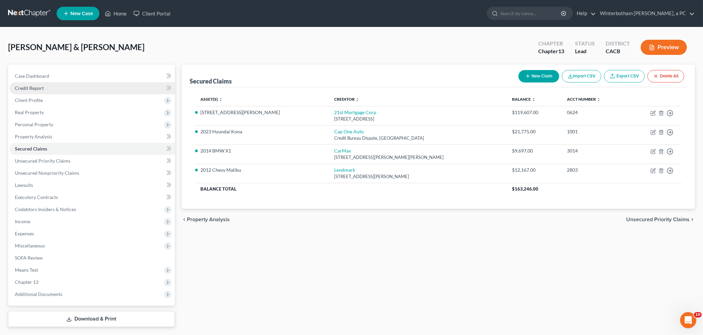
click at [35, 88] on span "Credit Report" at bounding box center [29, 88] width 29 height 6
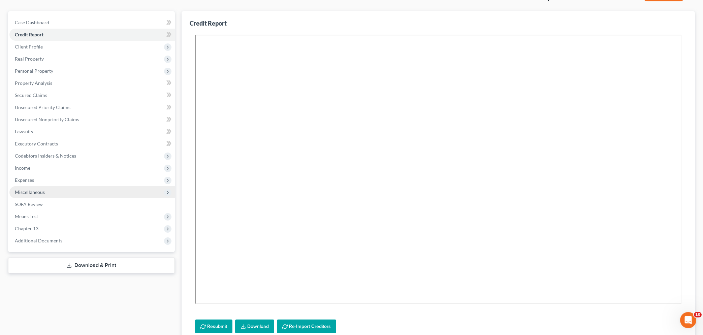
scroll to position [34, 0]
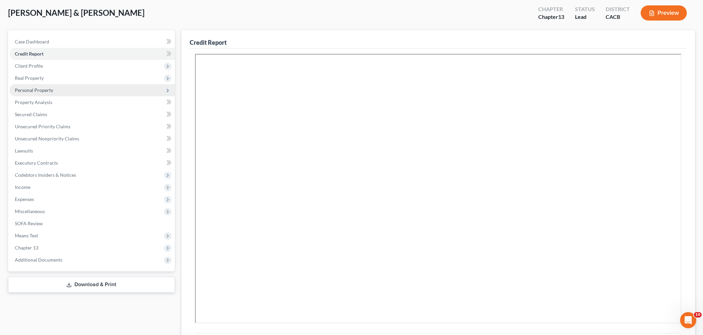
click at [40, 86] on span "Personal Property" at bounding box center [91, 90] width 165 height 12
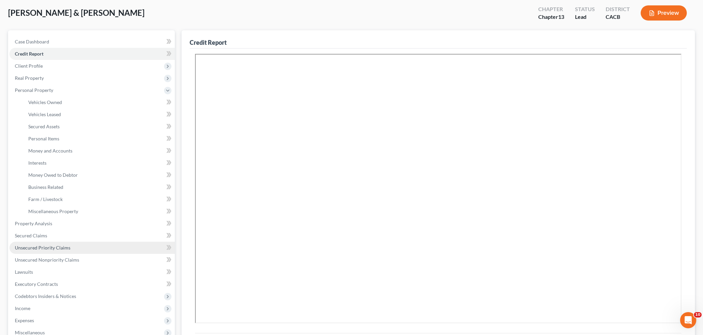
click at [38, 245] on span "Unsecured Priority Claims" at bounding box center [43, 248] width 56 height 6
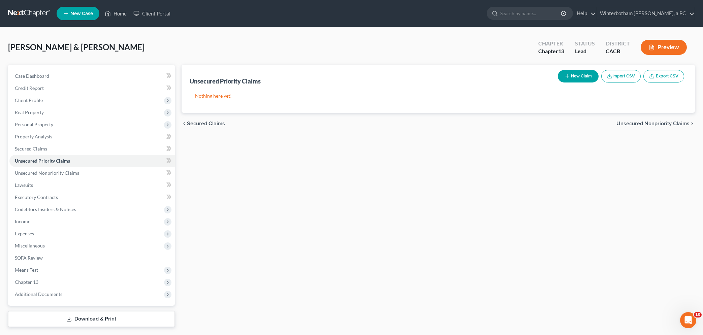
click at [577, 74] on button "New Claim" at bounding box center [578, 76] width 41 height 12
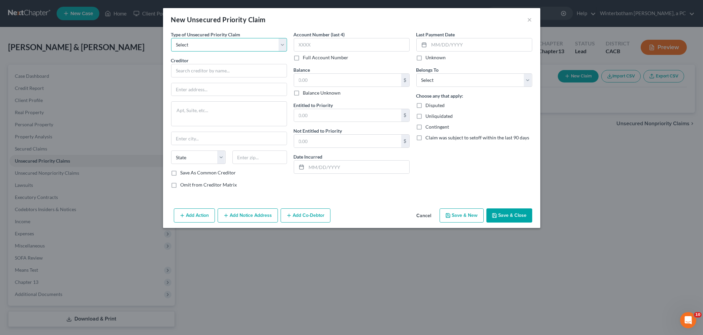
click at [171, 38] on select "Select Taxes & Other Government Units Domestic Support Obligations Extensions o…" at bounding box center [229, 44] width 116 height 13
select select "0"
click option "Taxes & Other Government Units" at bounding box center [0, 0] width 0 height 0
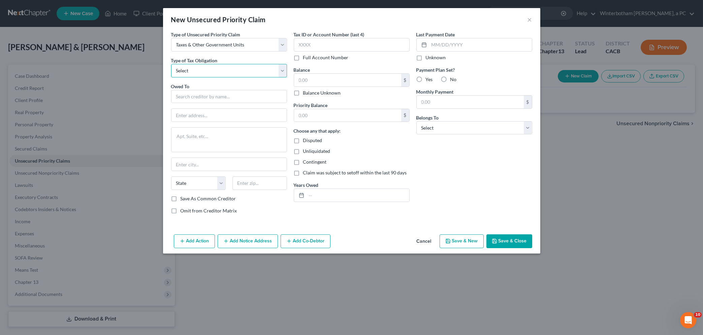
click at [171, 64] on select "Select Federal City State Franchise Tax Board Other" at bounding box center [229, 70] width 116 height 13
select select "0"
click option "Federal" at bounding box center [0, 0] width 0 height 0
click at [191, 94] on input "text" at bounding box center [229, 96] width 116 height 13
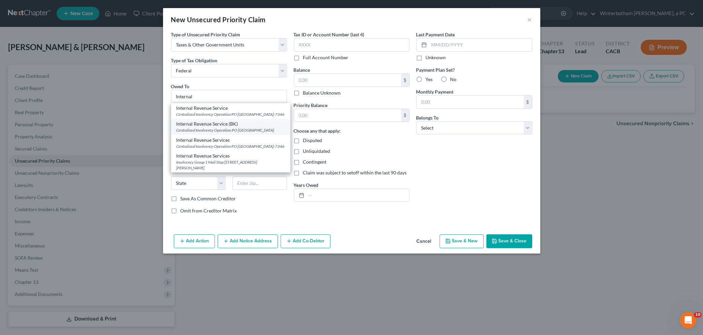
click at [194, 133] on div "Centralized Involvency Operation PO [GEOGRAPHIC_DATA]" at bounding box center [231, 130] width 108 height 6
type input "Internal Revenue Service (BK)"
type input "Centralized Involvency Operation"
type textarea "PO Box 7346"
type input "[GEOGRAPHIC_DATA]"
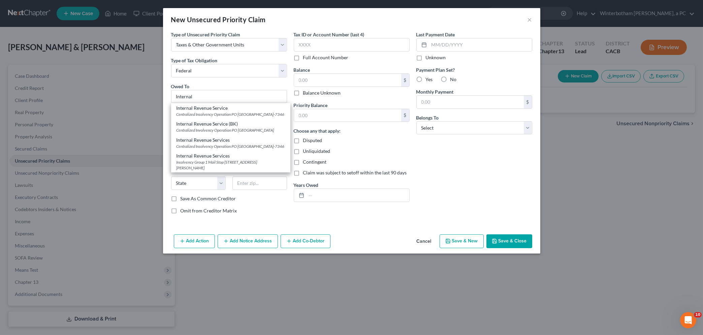
select select "39"
type input "19101"
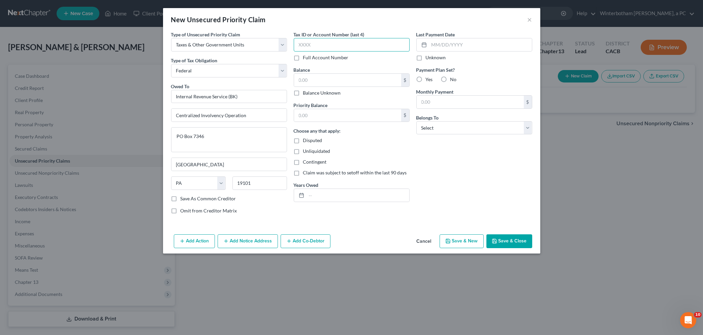
click at [318, 49] on input "text" at bounding box center [352, 44] width 116 height 13
type input "7140"
click at [314, 81] on input "text" at bounding box center [347, 80] width 107 height 13
type input "0.00"
click at [320, 117] on input "text" at bounding box center [347, 115] width 107 height 13
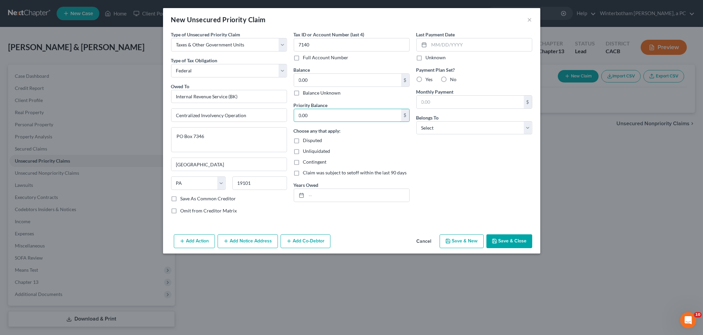
type input "0.00"
click at [509, 245] on button "Save & Close" at bounding box center [510, 242] width 46 height 14
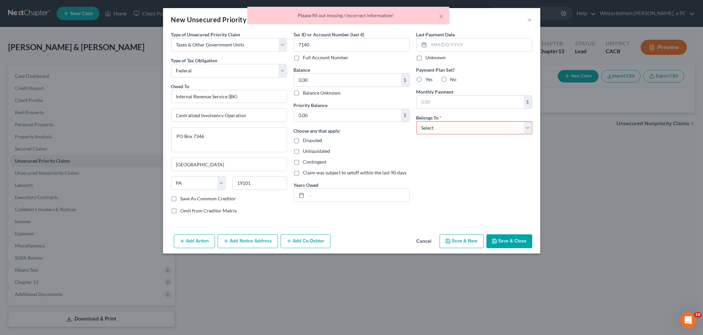
click at [416, 121] on select "Select Debtor 1 Only Debtor 2 Only Debtor 1 And Debtor 2 Only At Least One Of T…" at bounding box center [474, 127] width 116 height 13
select select "2"
click option "Debtor 1 And Debtor 2 Only" at bounding box center [0, 0] width 0 height 0
click at [503, 244] on button "Save & Close" at bounding box center [510, 242] width 46 height 14
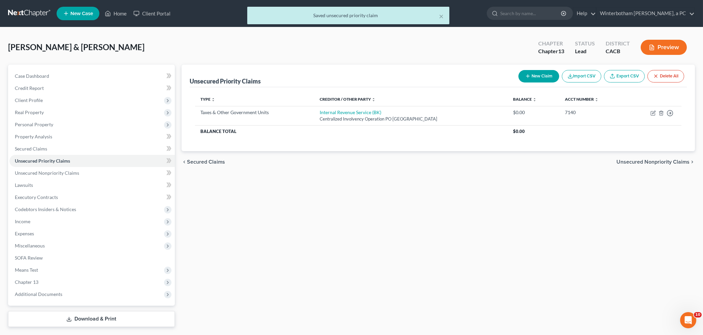
click at [536, 77] on button "New Claim" at bounding box center [539, 76] width 41 height 12
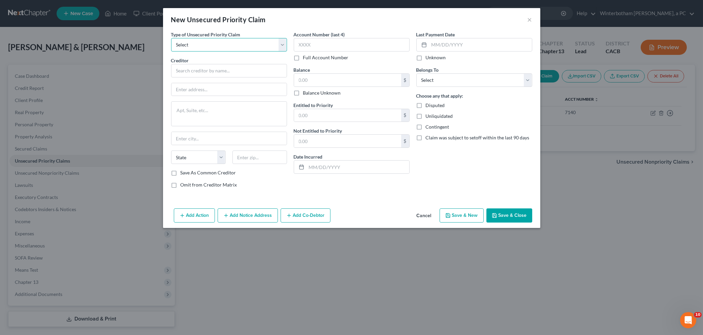
click at [171, 38] on select "Select Taxes & Other Government Units Domestic Support Obligations Extensions o…" at bounding box center [229, 44] width 116 height 13
select select "0"
click option "Taxes & Other Government Units" at bounding box center [0, 0] width 0 height 0
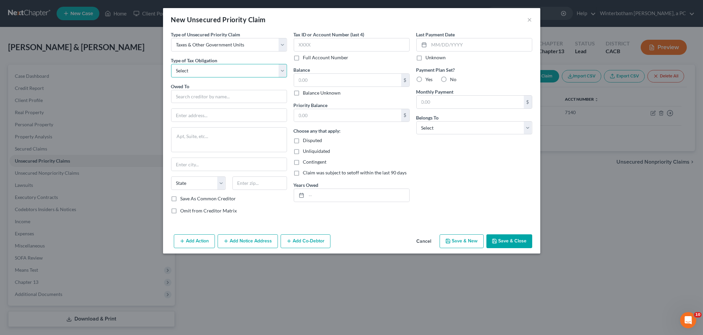
click at [171, 64] on select "Select Federal City State Franchise Tax Board Other" at bounding box center [229, 70] width 116 height 13
select select "2"
click option "State" at bounding box center [0, 0] width 0 height 0
click at [196, 95] on input "text" at bounding box center [229, 96] width 116 height 13
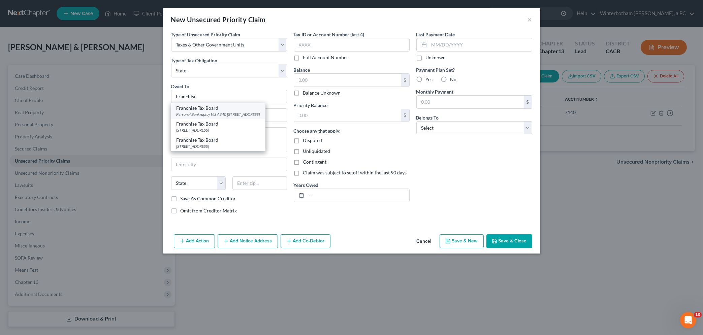
click at [188, 111] on div "Franchise Tax Board" at bounding box center [219, 108] width 84 height 7
type input "Franchise Tax Board"
type input "Personal Bankruptcy MS A340"
type textarea "PO Box 2952"
type input "[GEOGRAPHIC_DATA]"
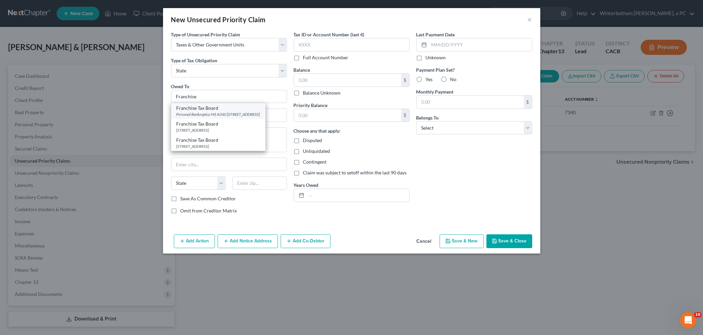
select select "4"
type input "95812"
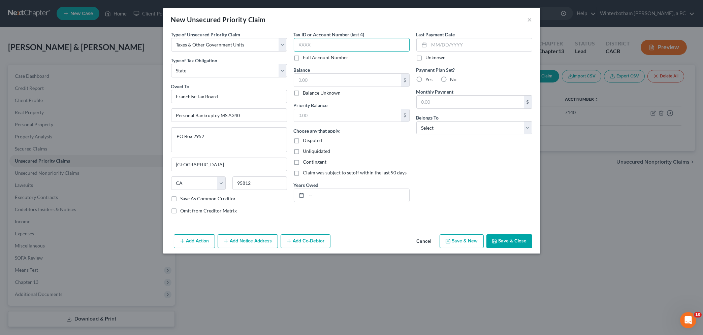
click at [318, 45] on input "text" at bounding box center [352, 44] width 116 height 13
type input "7140"
click at [304, 81] on input "text" at bounding box center [347, 80] width 107 height 13
type input "0.00"
click at [314, 115] on input "text" at bounding box center [347, 115] width 107 height 13
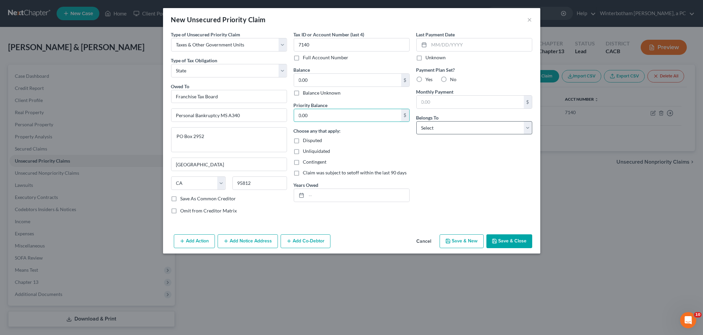
type input "0.00"
click at [416, 121] on select "Select Debtor 1 Only Debtor 2 Only Debtor 1 And Debtor 2 Only At Least One Of T…" at bounding box center [474, 127] width 116 height 13
select select "2"
click option "Debtor 1 And Debtor 2 Only" at bounding box center [0, 0] width 0 height 0
click at [510, 242] on button "Save & Close" at bounding box center [510, 242] width 46 height 14
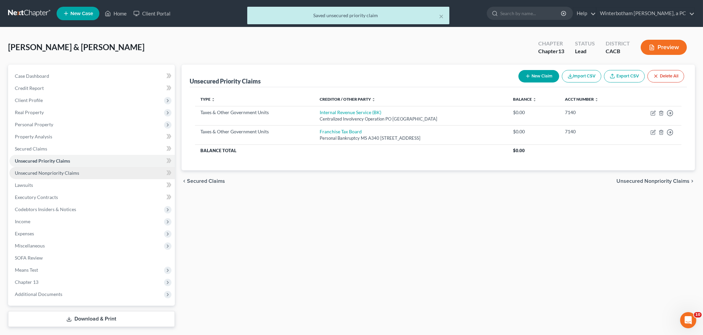
click at [45, 173] on span "Unsecured Nonpriority Claims" at bounding box center [47, 173] width 64 height 6
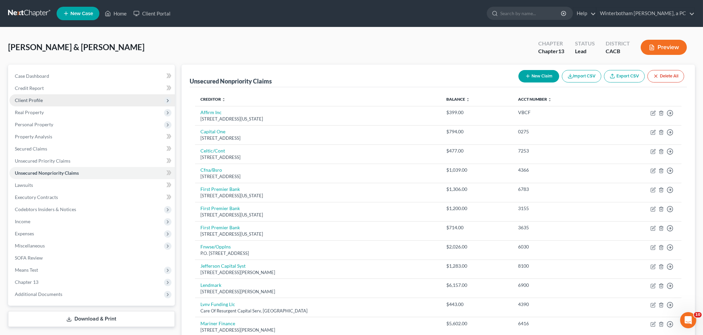
click at [26, 100] on span "Client Profile" at bounding box center [29, 100] width 28 height 6
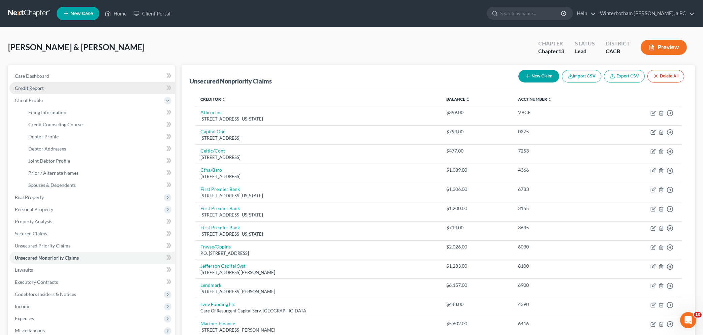
click at [33, 88] on span "Credit Report" at bounding box center [29, 88] width 29 height 6
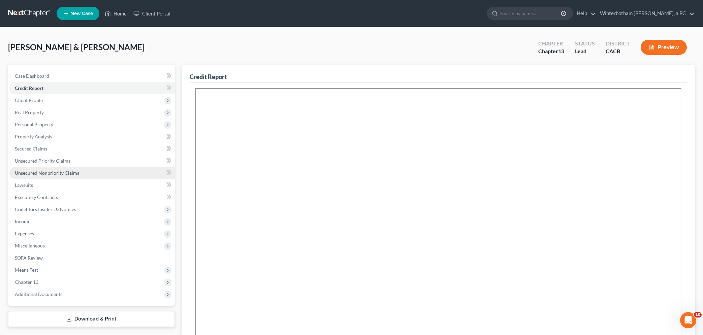
click at [32, 174] on span "Unsecured Nonpriority Claims" at bounding box center [47, 173] width 64 height 6
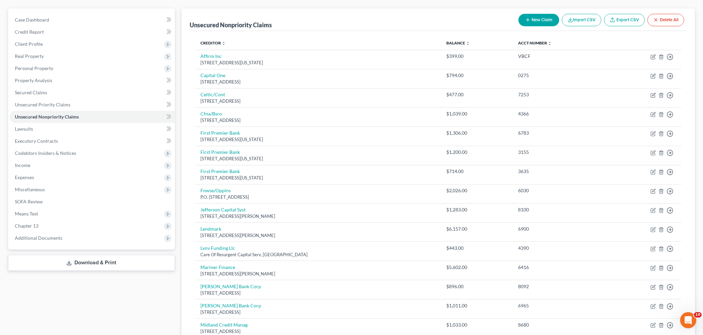
scroll to position [55, 0]
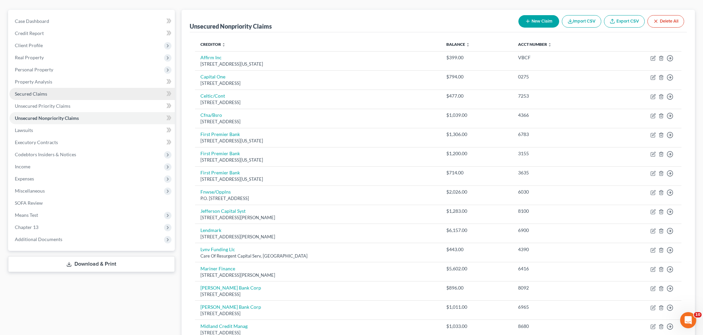
click at [24, 96] on span "Secured Claims" at bounding box center [31, 94] width 32 height 6
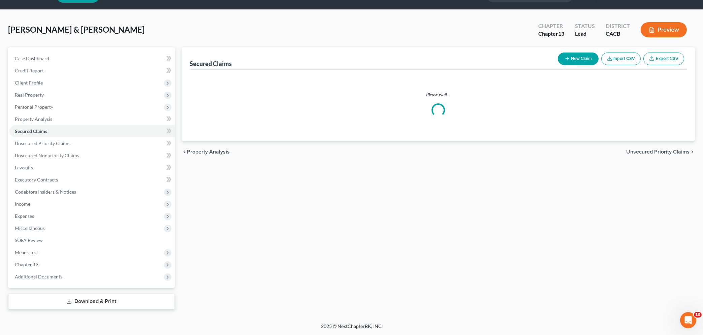
scroll to position [17, 0]
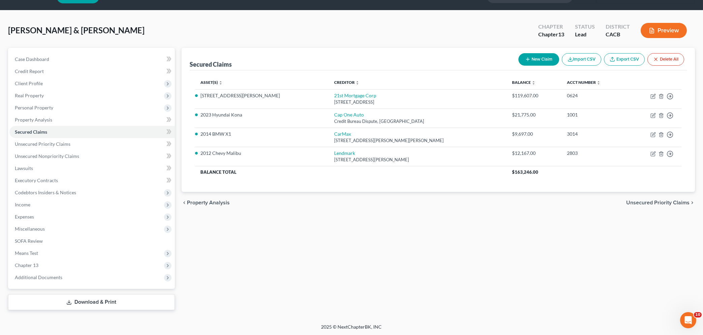
click at [528, 59] on line "button" at bounding box center [527, 59] width 3 height 0
select select "0"
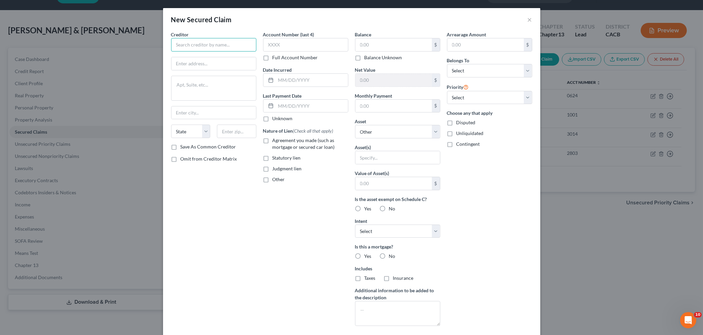
click at [194, 41] on input "text" at bounding box center [213, 44] width 85 height 13
type input "Briarwood [GEOGRAPHIC_DATA]"
type input "[STREET_ADDRESS][PERSON_NAME]"
type input "[GEOGRAPHIC_DATA]"
type input "92530"
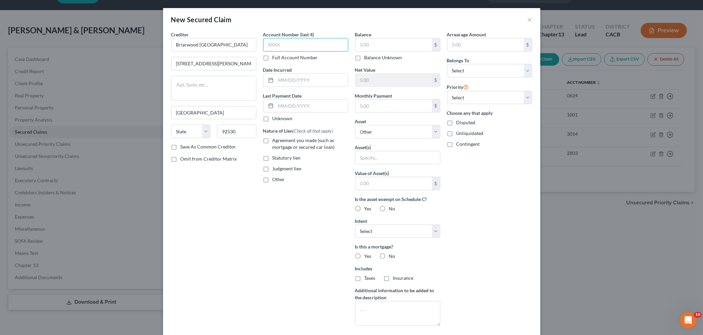
click at [279, 43] on input "text" at bounding box center [305, 44] width 85 height 13
select select "4"
type input "9424"
click at [296, 83] on input "text" at bounding box center [312, 80] width 72 height 13
type input "4/2025"
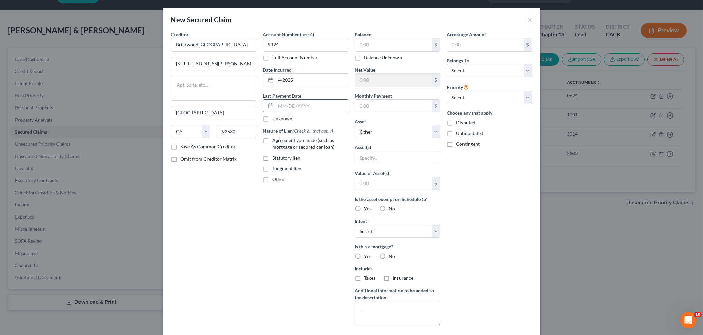
click at [284, 104] on input "text" at bounding box center [312, 106] width 72 height 13
click at [400, 45] on input "text" at bounding box center [393, 44] width 76 height 13
type input "4,979.55"
click at [278, 104] on input "text" at bounding box center [312, 106] width 72 height 13
type input "04/2025"
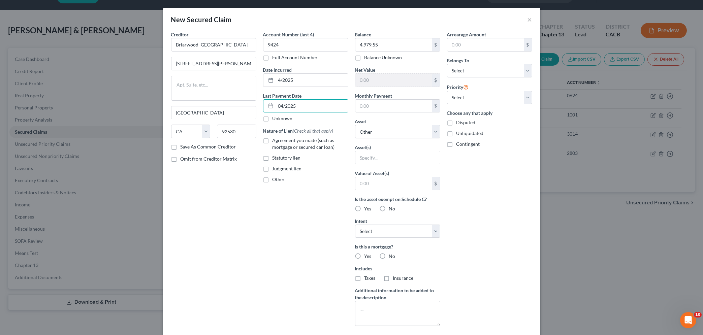
click at [273, 139] on label "Agreement you made (such as mortgage or secured car loan)" at bounding box center [311, 143] width 76 height 13
click at [275, 139] on input "Agreement you made (such as mortgage or secured car loan)" at bounding box center [277, 139] width 4 height 4
checkbox input "true"
click at [389, 105] on input "text" at bounding box center [393, 106] width 76 height 13
type input "750.00"
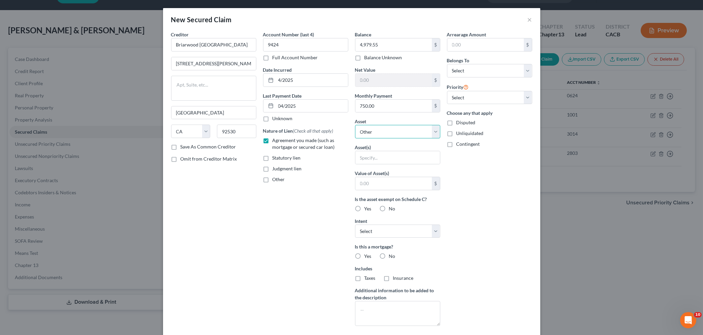
click at [355, 125] on select "Select Other Multiple Assets 2014 BMW X1 - $4727.0 [STREET_ADDRESS][PERSON_NAME…" at bounding box center [397, 131] width 85 height 13
select select "3"
click option "[STREET_ADDRESS][PERSON_NAME] - $152019.0" at bounding box center [0, 0] width 0 height 0
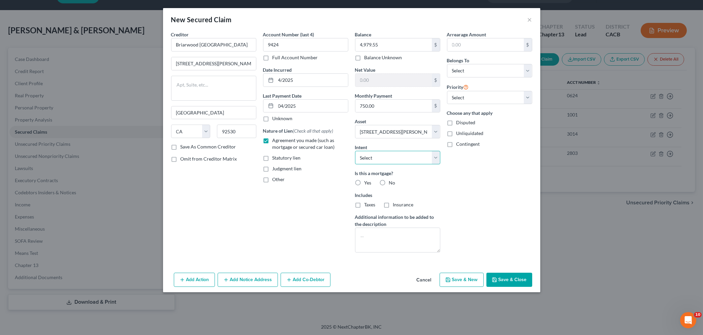
click at [355, 151] on select "Select Surrender Redeem Reaffirm Avoid Other" at bounding box center [397, 157] width 85 height 13
select select "4"
click option "Other" at bounding box center [0, 0] width 0 height 0
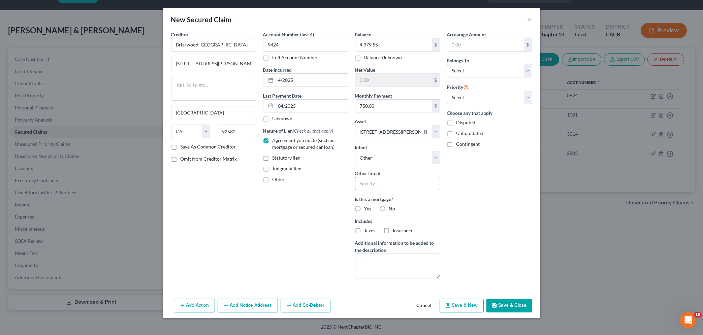
click at [383, 184] on input "text" at bounding box center [397, 183] width 85 height 13
type input "Continue monthly payments"
drag, startPoint x: 383, startPoint y: 210, endPoint x: 383, endPoint y: 218, distance: 8.4
click at [389, 210] on label "No" at bounding box center [392, 209] width 6 height 7
click at [392, 210] on input "No" at bounding box center [394, 208] width 4 height 4
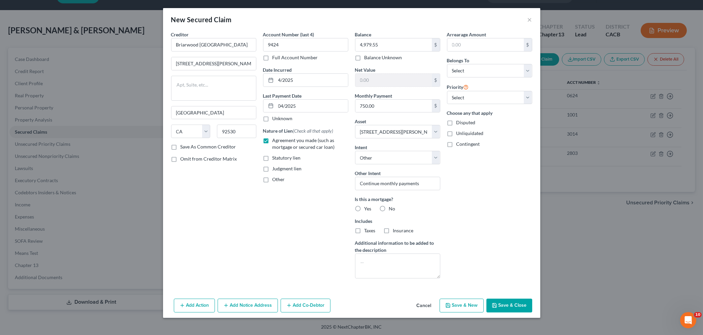
radio input "true"
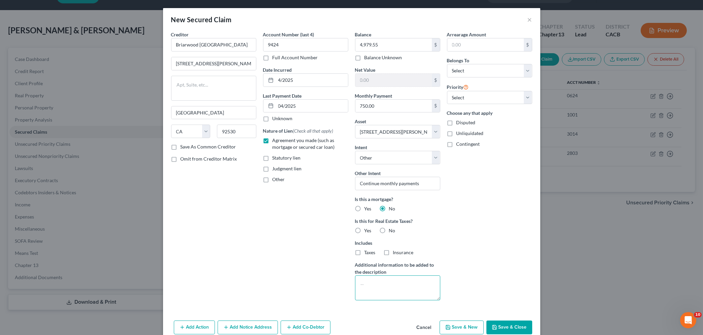
click at [372, 287] on textarea at bounding box center [397, 288] width 85 height 25
type textarea "Space rent"
click at [447, 64] on select "Select Debtor 1 Only Debtor 2 Only Debtor 1 And Debtor 2 Only At Least One Of T…" at bounding box center [489, 70] width 85 height 13
select select "2"
click option "Debtor 1 And Debtor 2 Only" at bounding box center [0, 0] width 0 height 0
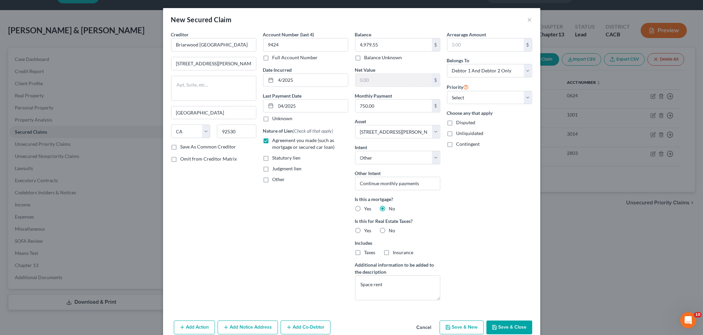
click at [508, 326] on button "Save & Close" at bounding box center [510, 328] width 46 height 14
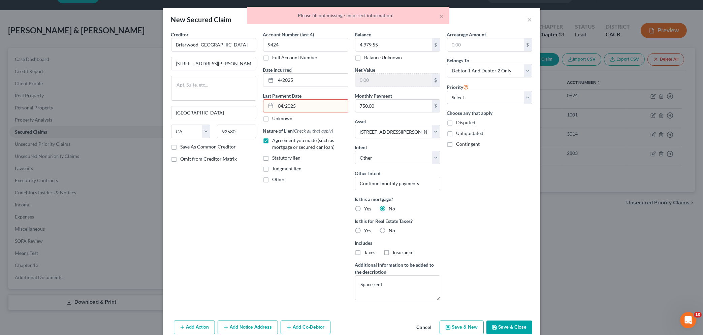
click at [313, 109] on input "04/2025" at bounding box center [312, 106] width 72 height 13
click at [310, 110] on input "04/2025" at bounding box center [312, 106] width 72 height 13
click at [284, 106] on input "04/2025" at bounding box center [312, 106] width 72 height 13
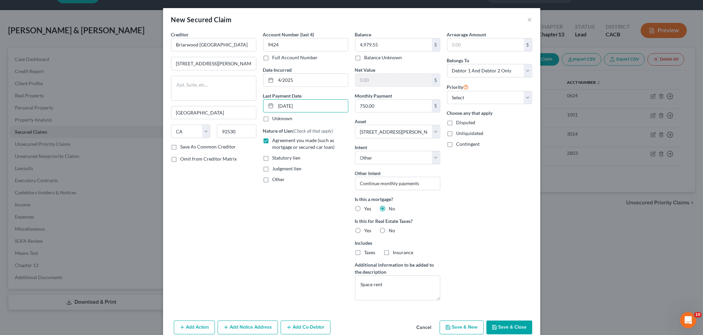
type input "[DATE]"
click at [502, 328] on button "Save & Close" at bounding box center [510, 328] width 46 height 14
select select
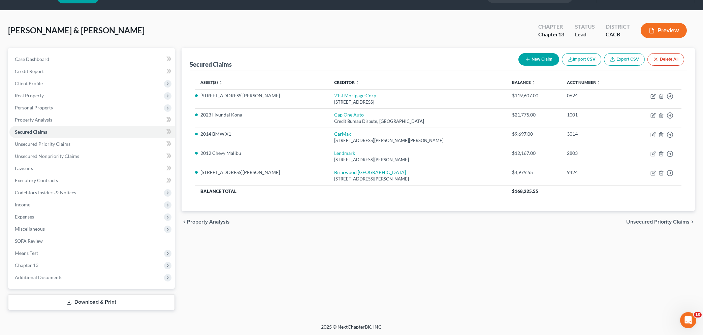
click at [288, 248] on div "Secured Claims New Claim Import CSV Export CSV Delete All Asset(s) expand_more …" at bounding box center [438, 179] width 520 height 262
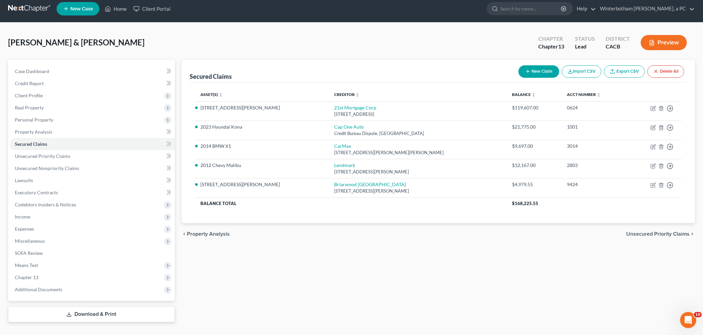
scroll to position [0, 0]
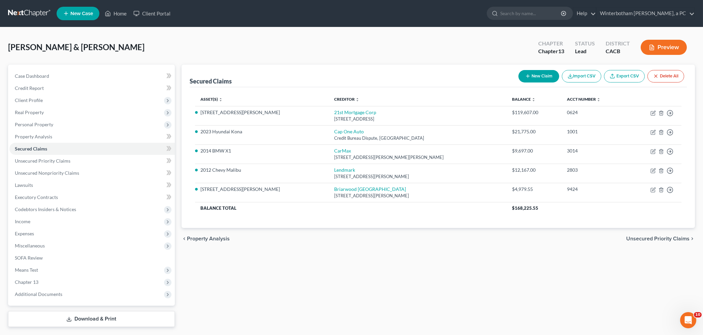
click at [243, 238] on div "chevron_left Property Analysis Unsecured Priority Claims chevron_right" at bounding box center [439, 239] width 514 height 22
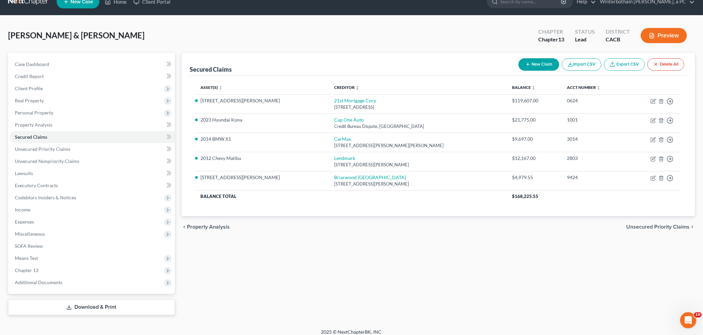
scroll to position [17, 0]
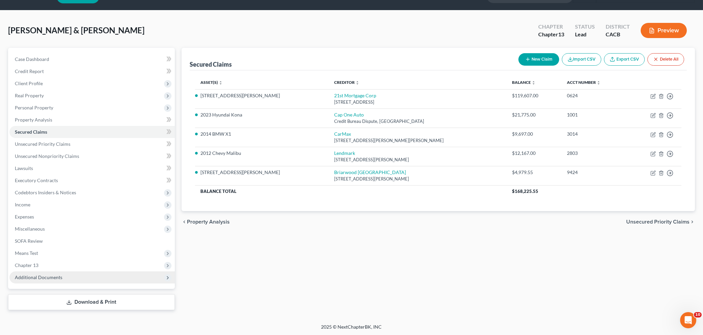
click at [32, 278] on span "Additional Documents" at bounding box center [39, 278] width 48 height 6
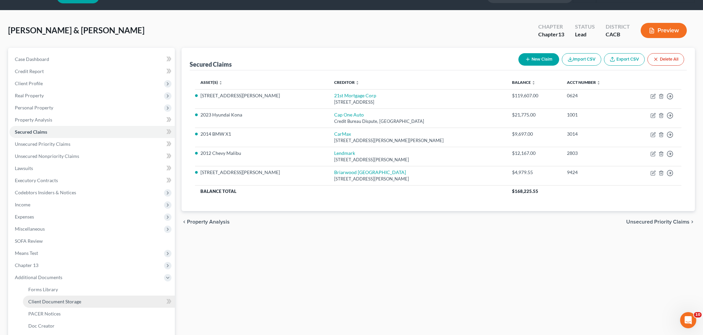
click at [38, 301] on span "Client Document Storage" at bounding box center [54, 302] width 53 height 6
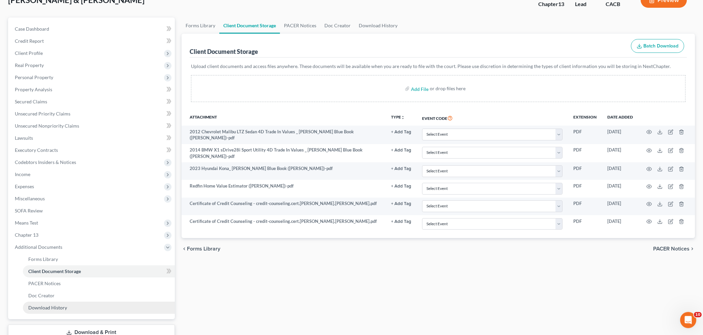
scroll to position [72, 0]
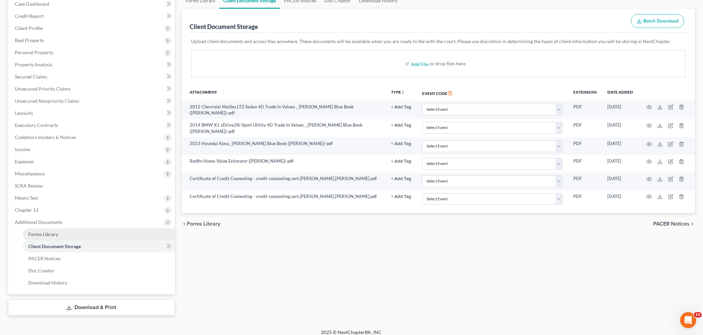
click at [44, 234] on span "Forms Library" at bounding box center [43, 234] width 30 height 6
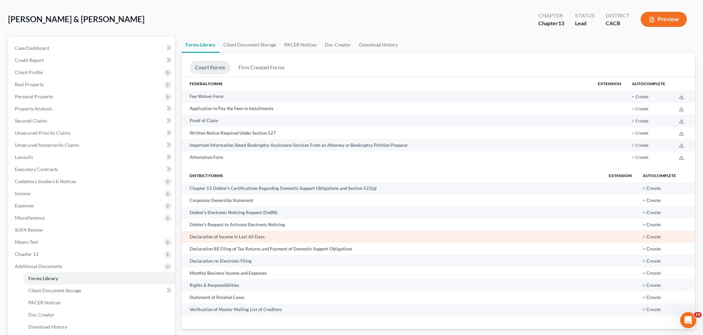
scroll to position [36, 0]
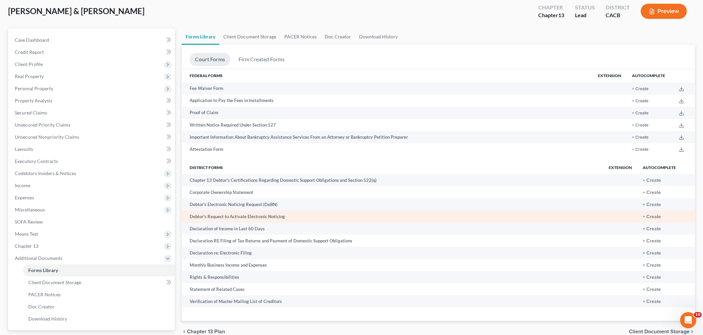
click at [562, 220] on td "Debtor's Request to Activate Electronic Noticing" at bounding box center [393, 217] width 422 height 12
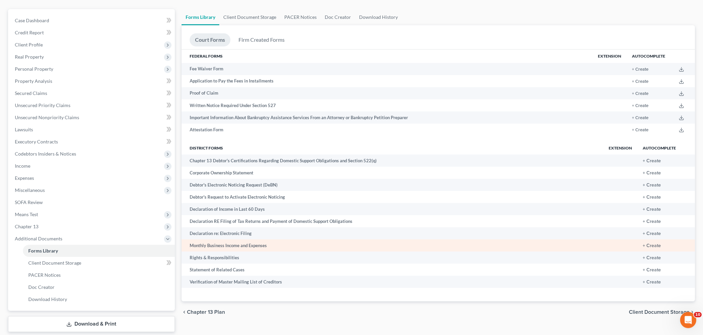
scroll to position [77, 0]
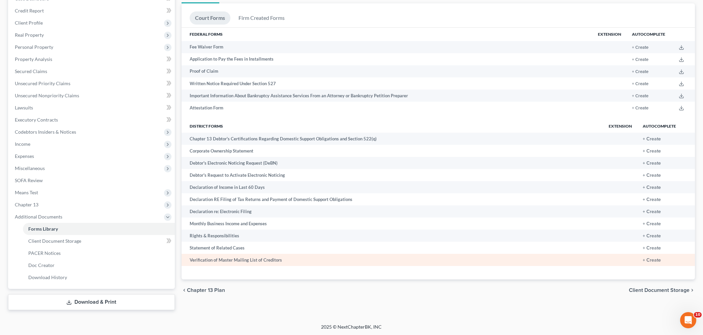
click at [222, 263] on td "Verification of Master Mailing List of Creditors" at bounding box center [393, 260] width 422 height 12
click at [652, 260] on button "+ Create" at bounding box center [652, 260] width 18 height 5
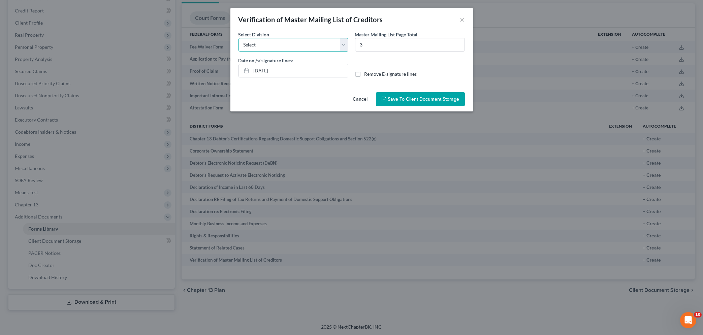
click at [239, 38] on select "Select [GEOGRAPHIC_DATA] [GEOGRAPHIC_DATA] [GEOGRAPHIC_DATA][PERSON_NAME] [GEOG…" at bounding box center [294, 44] width 110 height 13
select select "1"
click option "[GEOGRAPHIC_DATA]" at bounding box center [0, 0] width 0 height 0
drag, startPoint x: 294, startPoint y: 74, endPoint x: 217, endPoint y: 73, distance: 76.8
click at [251, 73] on input "[DATE]" at bounding box center [299, 70] width 97 height 13
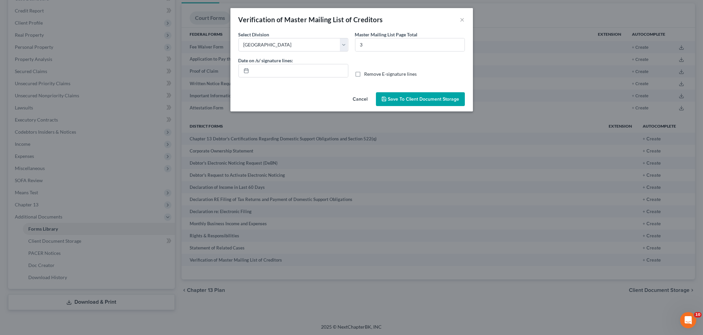
click at [365, 75] on label "Remove E-signature lines" at bounding box center [391, 74] width 53 height 7
click at [367, 75] on input "Remove E-signature lines" at bounding box center [369, 73] width 4 height 4
checkbox input "true"
click at [401, 101] on span "Save to Client Document Storage" at bounding box center [423, 99] width 71 height 6
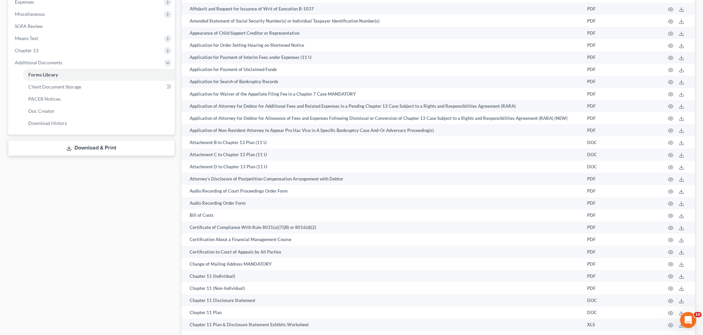
scroll to position [260, 0]
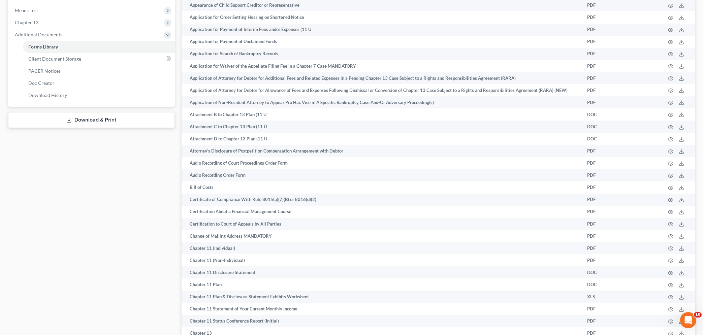
click at [82, 120] on link "Download & Print" at bounding box center [91, 120] width 167 height 16
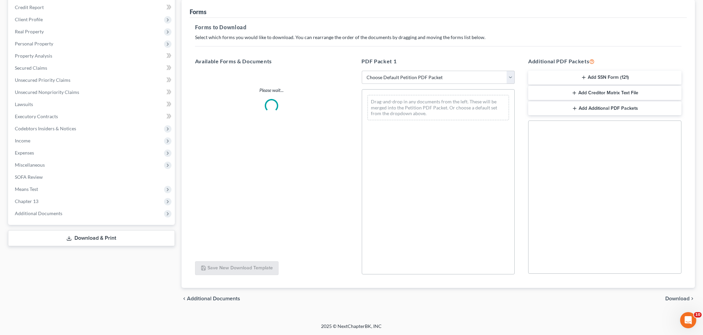
scroll to position [81, 0]
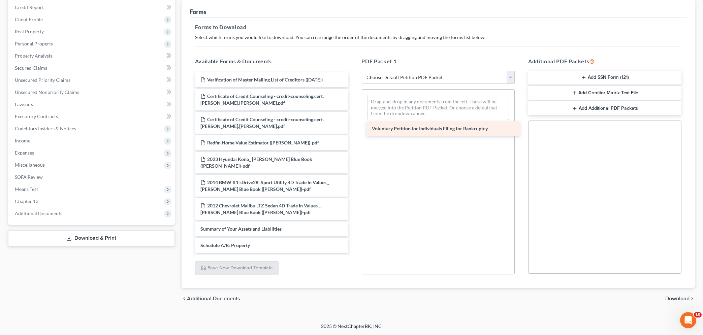
drag, startPoint x: 239, startPoint y: 222, endPoint x: 411, endPoint y: 129, distance: 195.1
click at [354, 129] on div "Voluntary Petition for Individuals Filing for Bankruptcy Verification of Master…" at bounding box center [272, 284] width 164 height 425
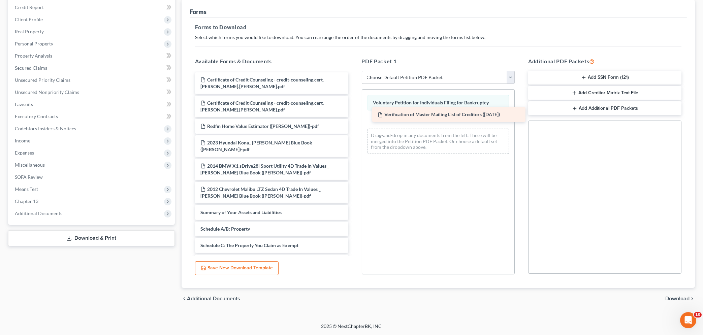
drag, startPoint x: 228, startPoint y: 77, endPoint x: 405, endPoint y: 113, distance: 180.7
click at [354, 113] on div "Verification of Master Mailing List of Creditors ([DATE]) Verification of Maste…" at bounding box center [272, 276] width 164 height 409
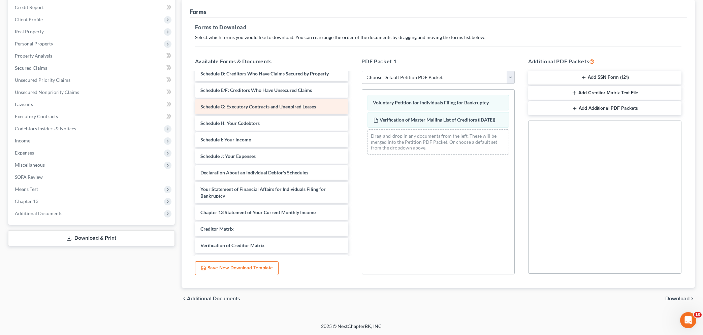
scroll to position [203, 0]
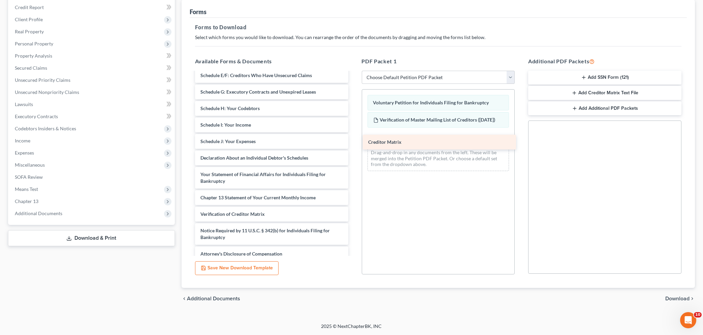
drag, startPoint x: 232, startPoint y: 208, endPoint x: 399, endPoint y: 143, distance: 179.5
click at [354, 143] on div "Creditor Matrix Certificate of Credit Counseling - credit-counseling.cert.[PERS…" at bounding box center [272, 65] width 164 height 392
click at [594, 75] on button "Add SSN Form (121)" at bounding box center [604, 78] width 153 height 14
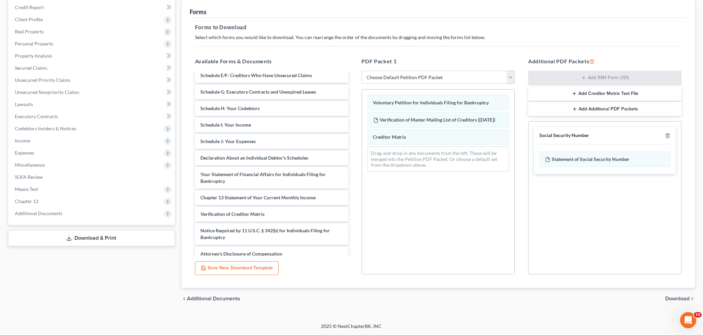
click at [682, 300] on span "Download" at bounding box center [677, 298] width 24 height 5
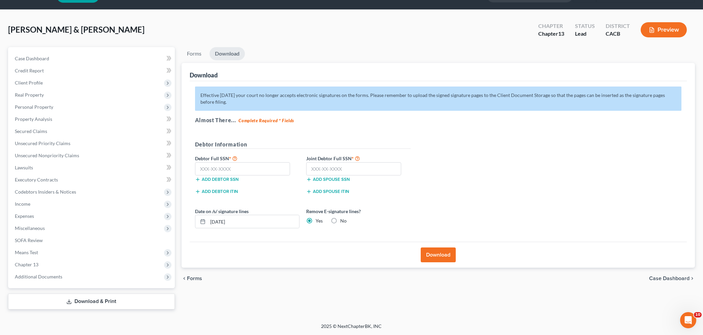
scroll to position [17, 0]
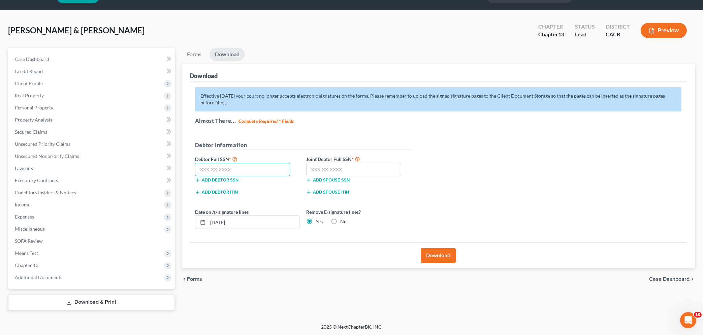
click at [256, 167] on input "text" at bounding box center [242, 169] width 95 height 13
type input "586-68-7140"
click at [328, 167] on input "text" at bounding box center [353, 169] width 95 height 13
type input "554-59-0428"
drag, startPoint x: 247, startPoint y: 221, endPoint x: 150, endPoint y: 221, distance: 97.0
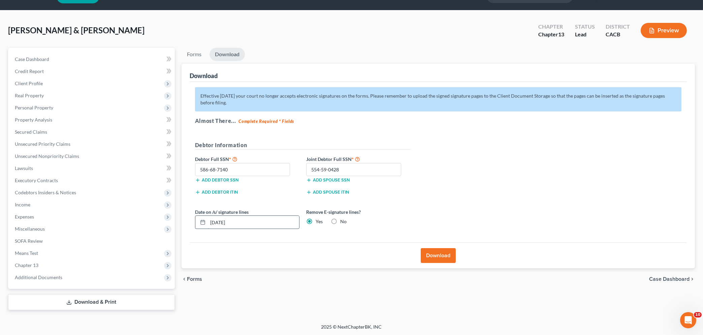
click at [208, 221] on input "[DATE]" at bounding box center [253, 222] width 91 height 13
click at [434, 259] on button "Download" at bounding box center [438, 255] width 35 height 15
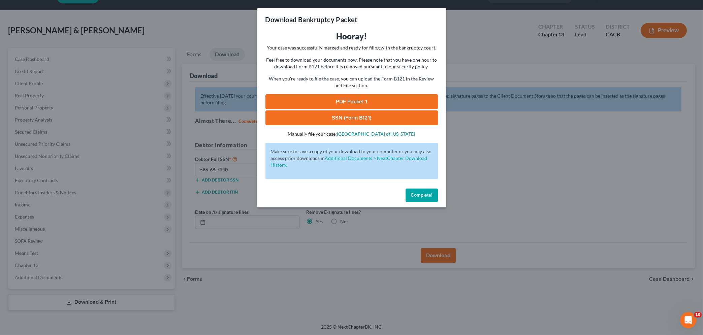
click at [327, 120] on link "SSN (Form B121)" at bounding box center [352, 118] width 173 height 15
click at [339, 100] on link "PDF Packet 1" at bounding box center [352, 101] width 173 height 15
click at [419, 195] on span "Complete!" at bounding box center [422, 195] width 22 height 6
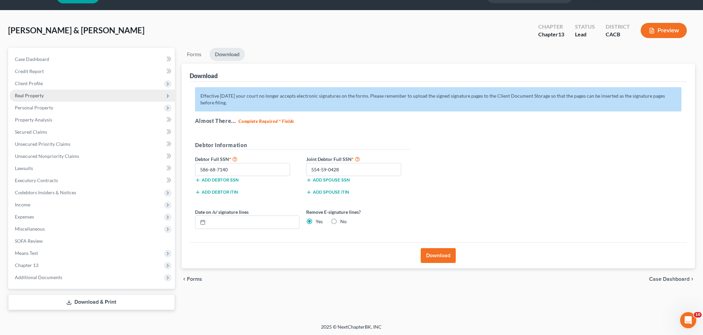
click at [27, 95] on span "Real Property" at bounding box center [29, 96] width 29 height 6
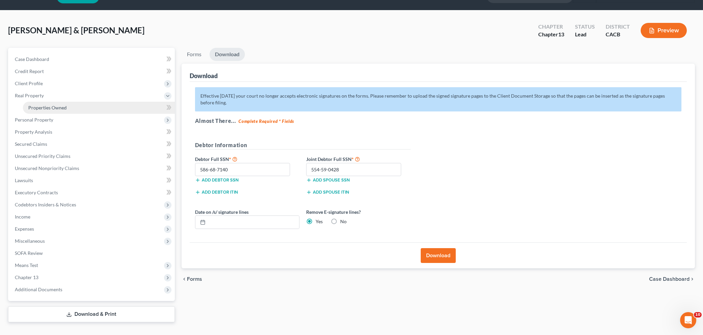
click at [45, 106] on span "Properties Owned" at bounding box center [47, 108] width 38 height 6
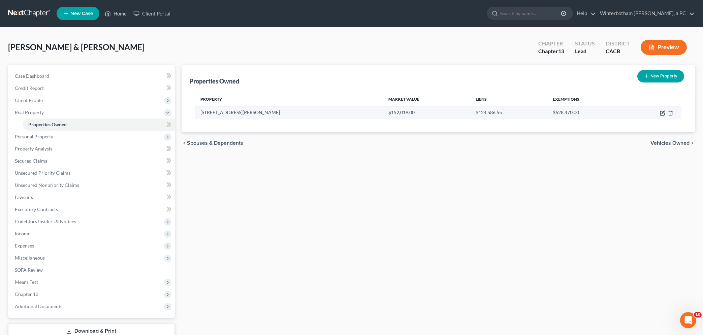
click at [661, 112] on icon "button" at bounding box center [662, 113] width 5 height 5
select select "4"
select select "32"
select select "2"
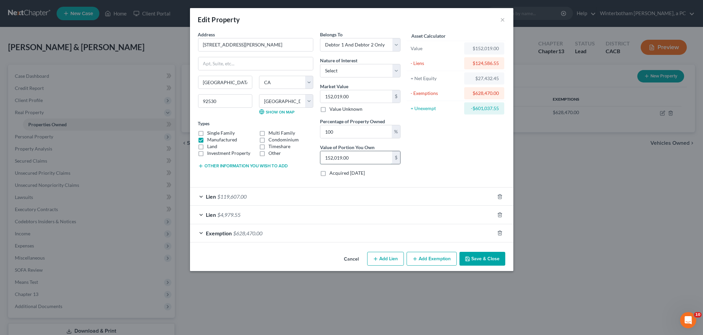
drag, startPoint x: 364, startPoint y: 159, endPoint x: 372, endPoint y: 161, distance: 7.9
click at [367, 157] on input "152,019.00" at bounding box center [356, 157] width 72 height 13
type input "0.00"
type input "1"
type input "0.01"
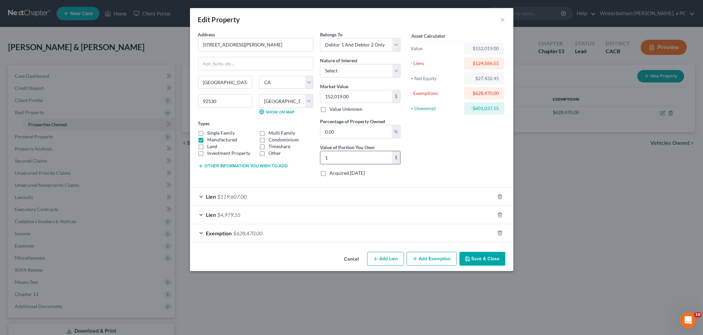
type input "11"
type input "0.08"
type input "118"
type input "0.78"
type input "1,180"
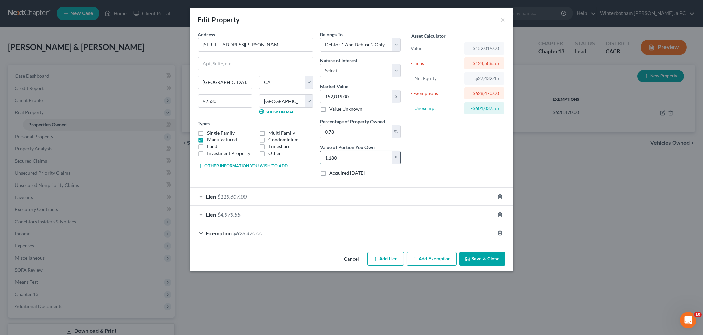
type input "7.76"
type input "11,800"
type input "77.62"
type input "118,000"
click at [478, 259] on button "Save & Close" at bounding box center [483, 259] width 46 height 14
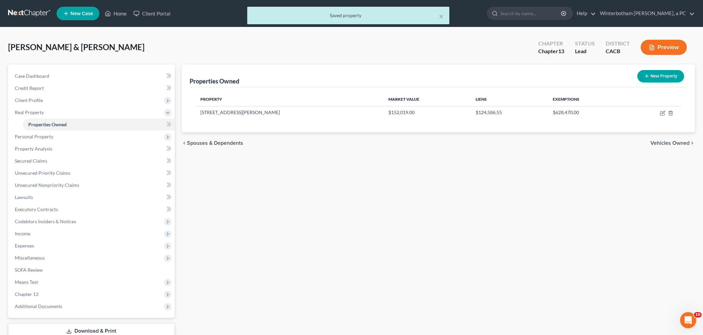
drag, startPoint x: 290, startPoint y: 191, endPoint x: 177, endPoint y: 126, distance: 130.4
click at [290, 191] on div "Properties Owned New Property Property Market Value Liens Exemptions [STREET_AD…" at bounding box center [438, 202] width 520 height 275
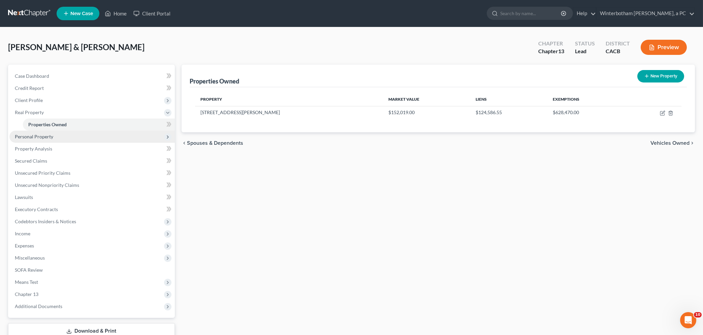
click at [29, 136] on span "Personal Property" at bounding box center [34, 137] width 38 height 6
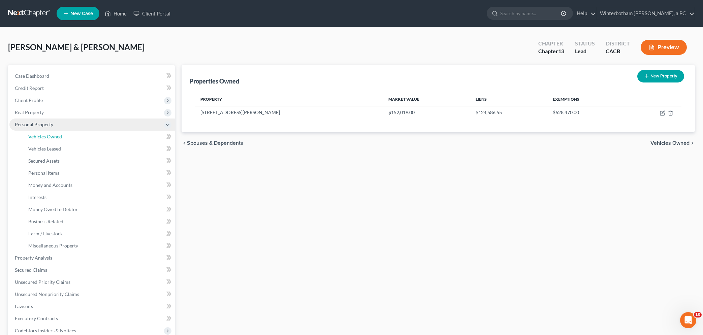
click at [29, 136] on span "Vehicles Owned" at bounding box center [45, 137] width 34 height 6
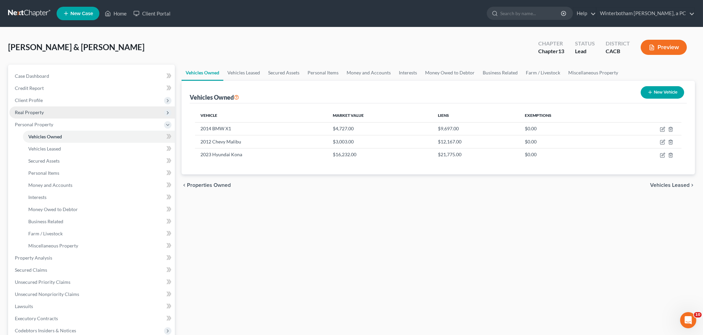
click at [29, 110] on span "Real Property" at bounding box center [29, 113] width 29 height 6
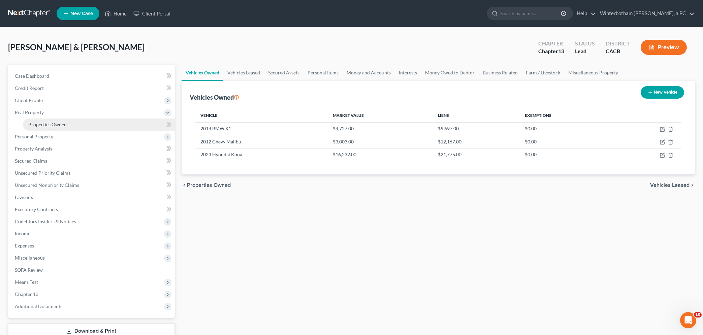
click at [51, 125] on span "Properties Owned" at bounding box center [47, 125] width 38 height 6
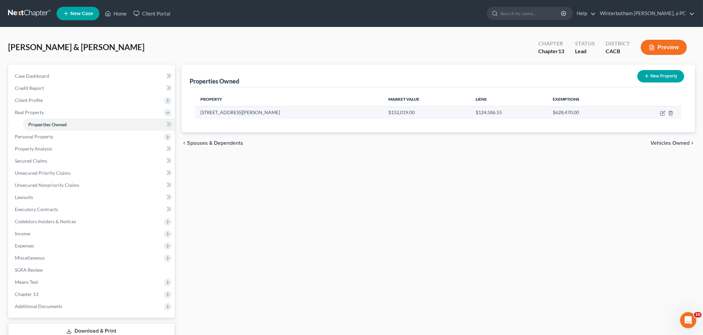
click at [383, 116] on td "$152,019.00" at bounding box center [426, 112] width 87 height 13
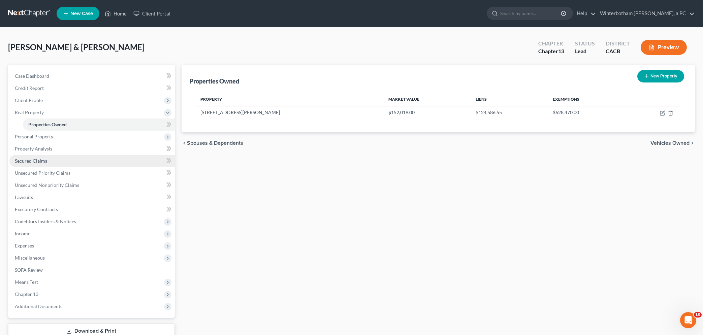
click at [30, 157] on link "Secured Claims" at bounding box center [91, 161] width 165 height 12
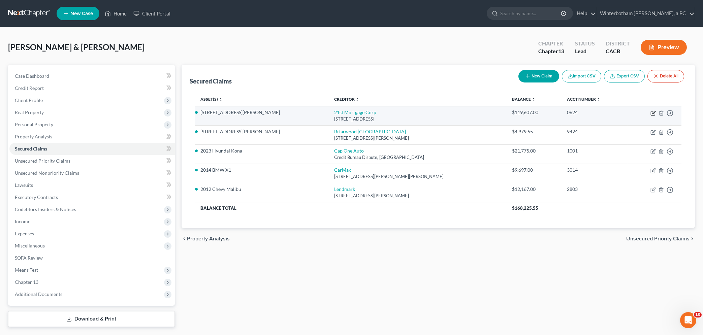
click at [654, 113] on icon "button" at bounding box center [653, 113] width 5 height 5
select select "44"
select select "4"
select select "2"
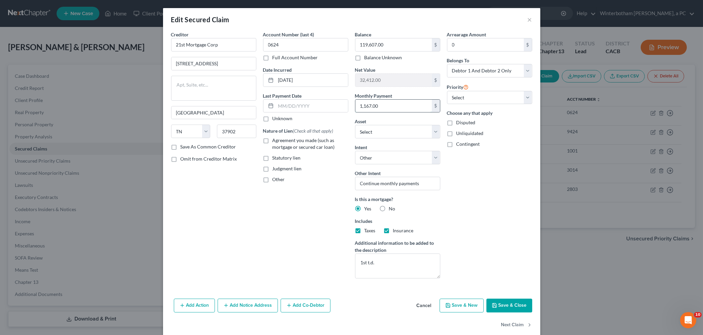
click at [393, 105] on input "1,167.00" at bounding box center [393, 106] width 76 height 13
type input "1,134.00"
click at [295, 103] on input "text" at bounding box center [312, 106] width 72 height 13
type input "0"
type input "5"
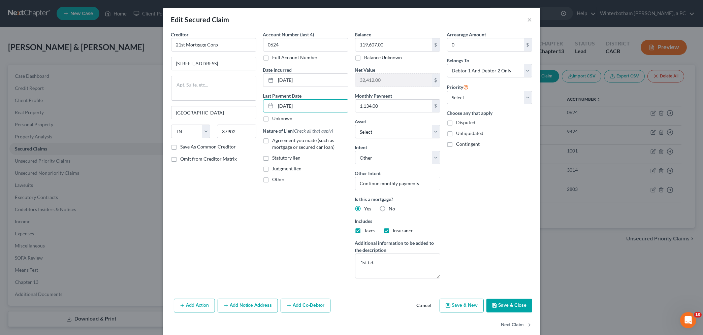
type input "[DATE]"
click at [273, 142] on label "Agreement you made (such as mortgage or secured car loan)" at bounding box center [311, 143] width 76 height 13
click at [275, 142] on input "Agreement you made (such as mortgage or secured car loan)" at bounding box center [277, 139] width 4 height 4
checkbox input "true"
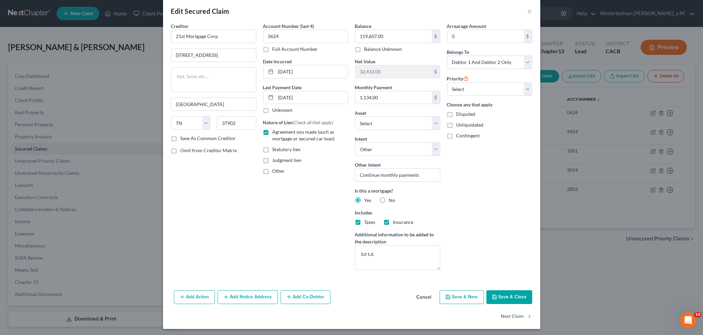
scroll to position [11, 0]
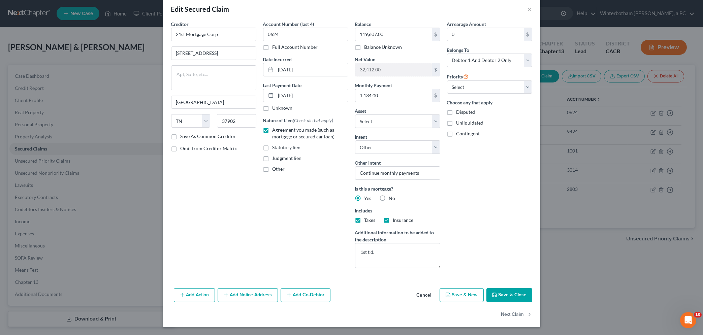
click at [511, 294] on button "Save & Close" at bounding box center [510, 295] width 46 height 14
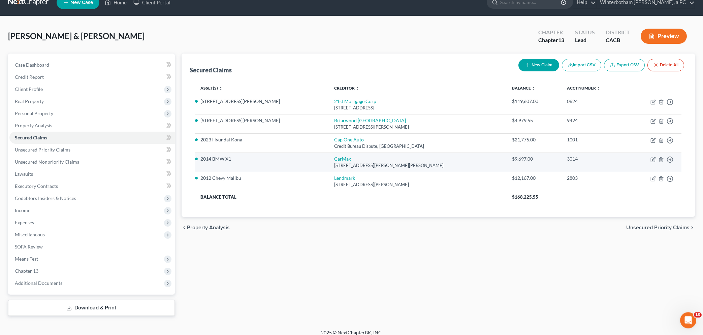
scroll to position [17, 0]
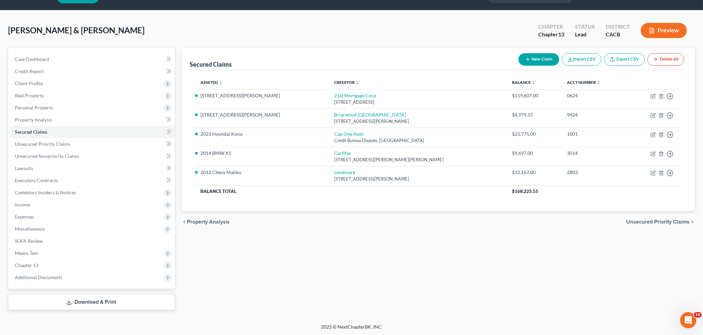
click at [333, 221] on div "chevron_left Property Analysis Unsecured Priority Claims chevron_right" at bounding box center [439, 222] width 514 height 22
click at [32, 70] on span "Credit Report" at bounding box center [29, 71] width 29 height 6
